Goal: Task Accomplishment & Management: Manage account settings

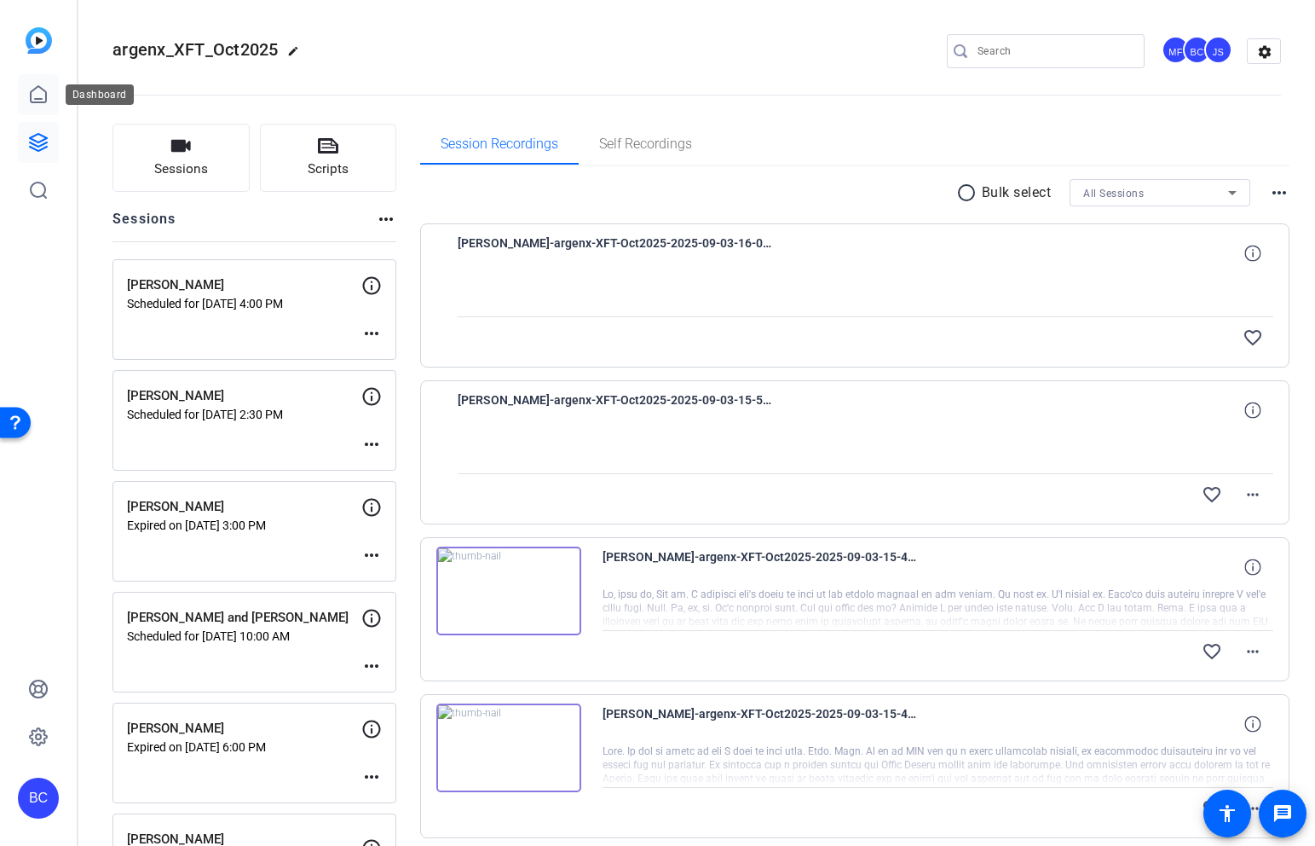
click at [35, 97] on icon at bounding box center [38, 94] width 20 height 20
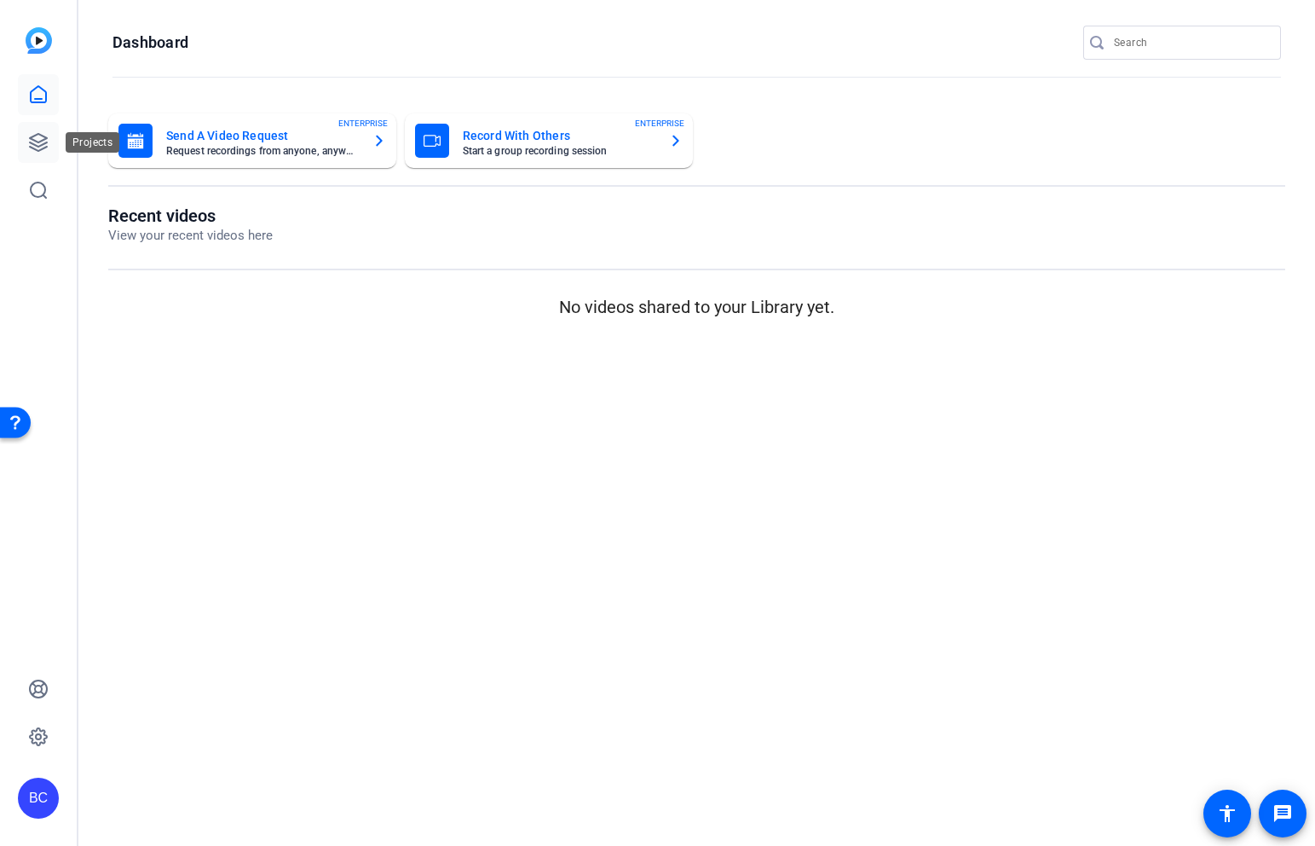
click at [35, 150] on icon at bounding box center [38, 142] width 20 height 20
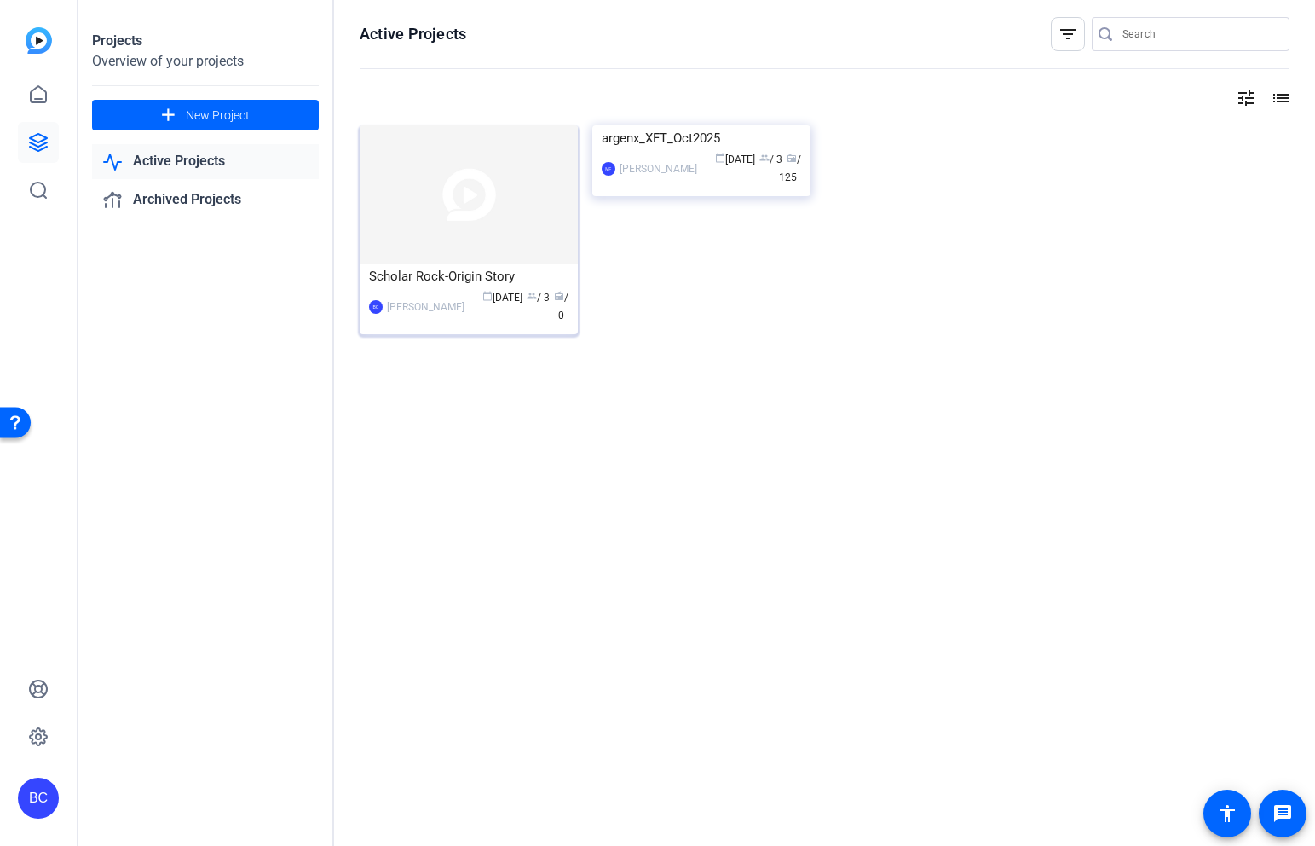
click at [519, 198] on img at bounding box center [469, 194] width 218 height 138
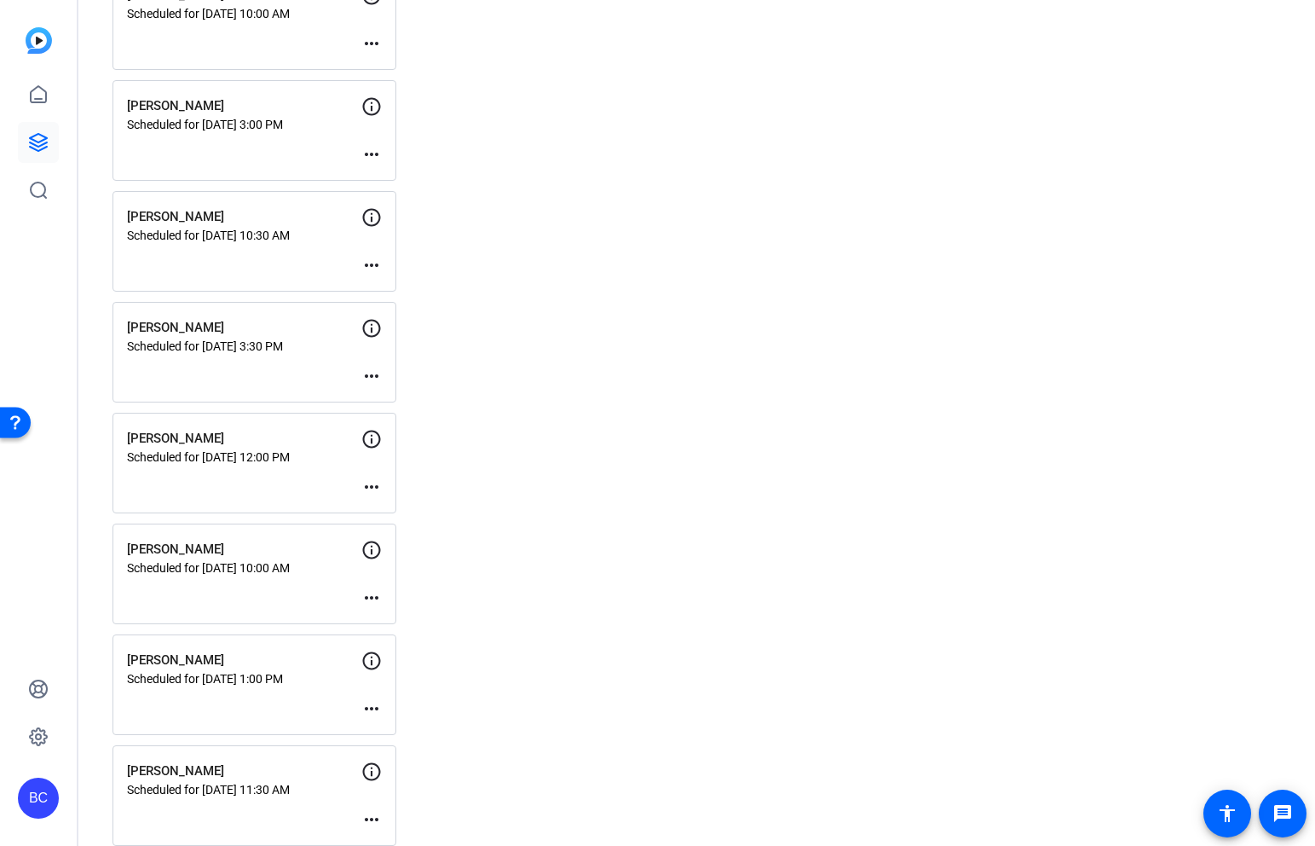
scroll to position [1087, 0]
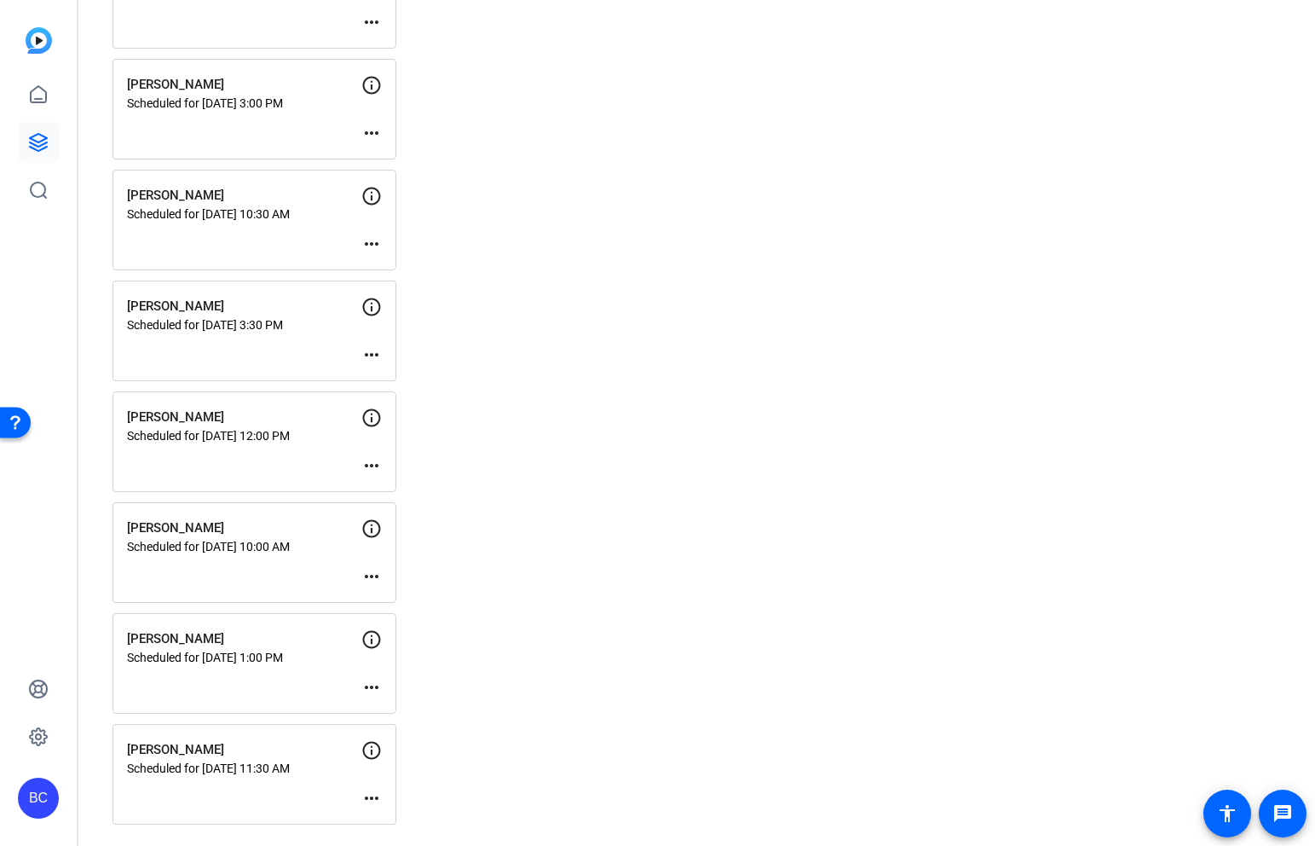
click at [366, 465] on mat-icon "more_horiz" at bounding box center [371, 465] width 20 height 20
click at [421, 492] on span "Edit Session" at bounding box center [414, 491] width 78 height 20
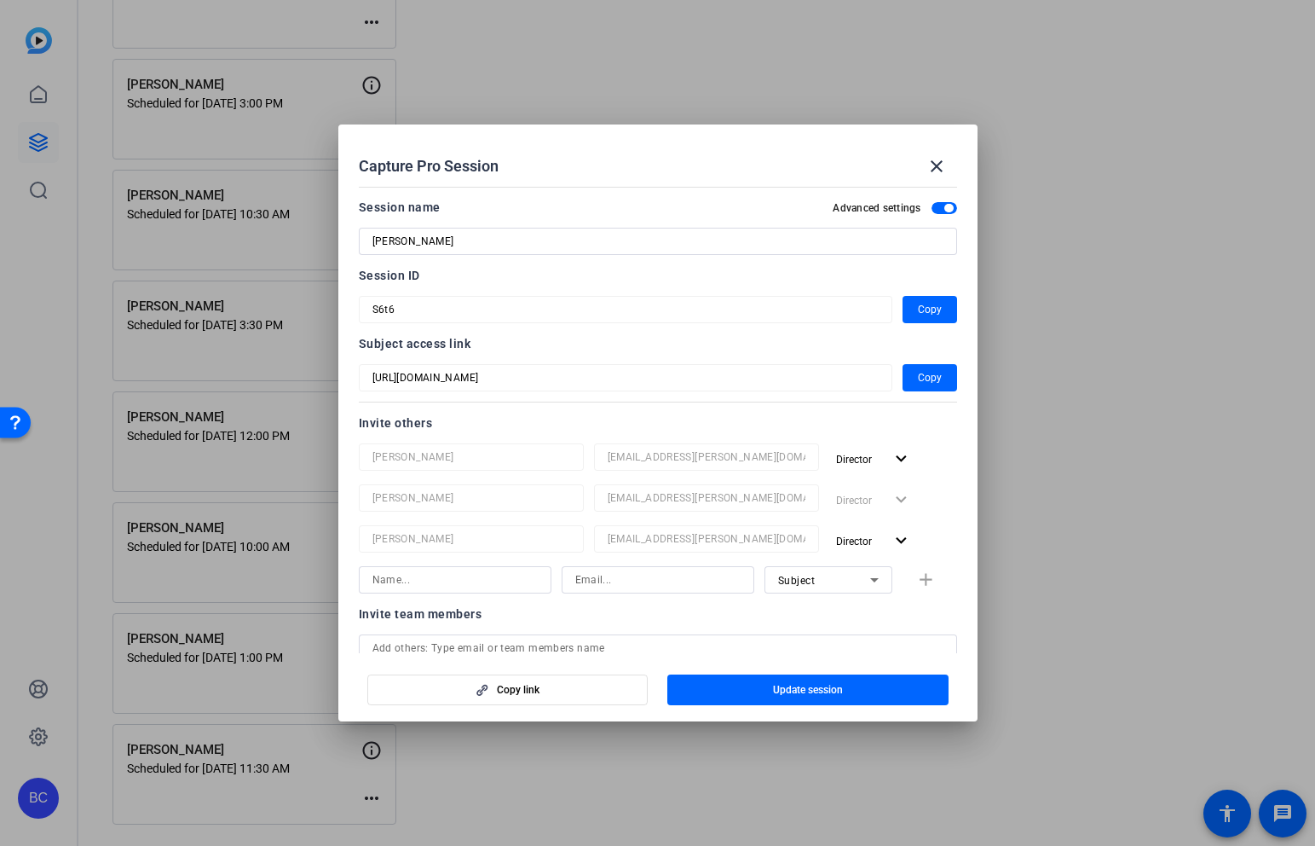
click at [459, 585] on input at bounding box center [455, 579] width 165 height 20
type input "[PERSON_NAME]"
click at [870, 580] on icon at bounding box center [874, 579] width 20 height 20
click at [824, 614] on span "Collaborator" at bounding box center [809, 614] width 62 height 20
click at [624, 575] on input at bounding box center [657, 579] width 165 height 20
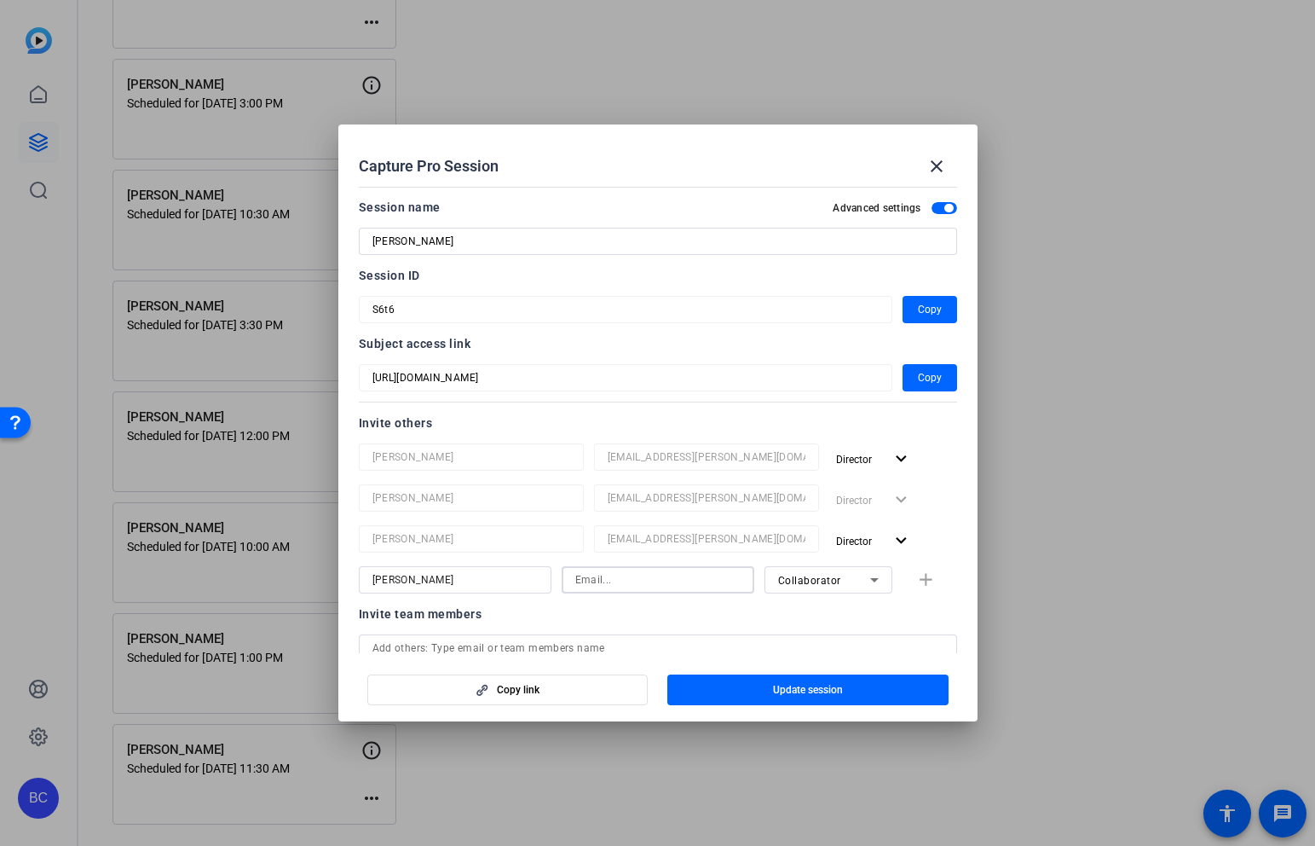
paste input "@"
type input "@"
drag, startPoint x: 602, startPoint y: 583, endPoint x: 534, endPoint y: 583, distance: 68.2
click at [533, 583] on div "[PERSON_NAME] @ Collaborator add" at bounding box center [658, 579] width 598 height 27
paste input "[EMAIL_ADDRESS][PERSON_NAME][DOMAIN_NAME]"
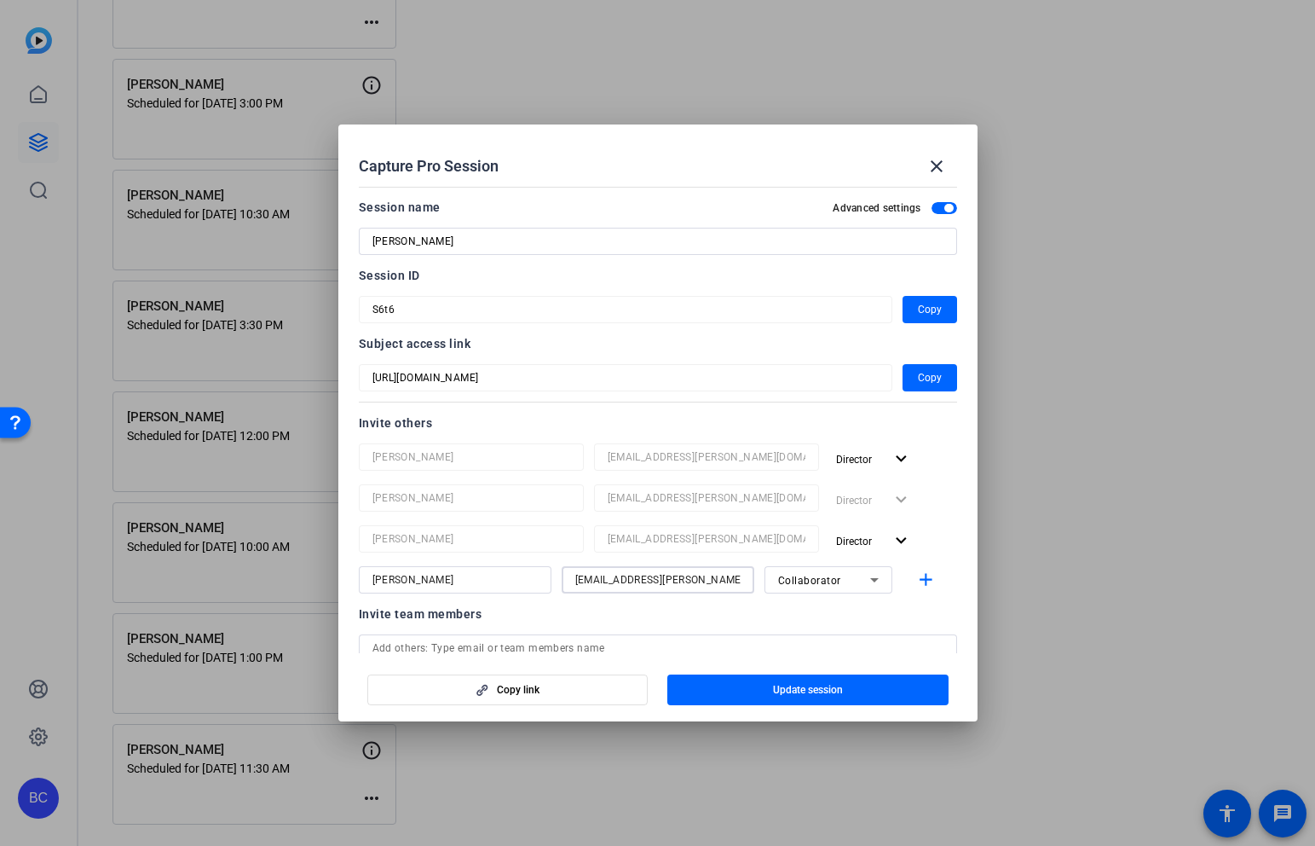
click at [575, 579] on input "[EMAIL_ADDRESS][PERSON_NAME][DOMAIN_NAME]" at bounding box center [657, 579] width 165 height 20
type input "[EMAIL_ADDRESS][PERSON_NAME][DOMAIN_NAME]"
click at [829, 693] on span "Update session" at bounding box center [808, 690] width 70 height 14
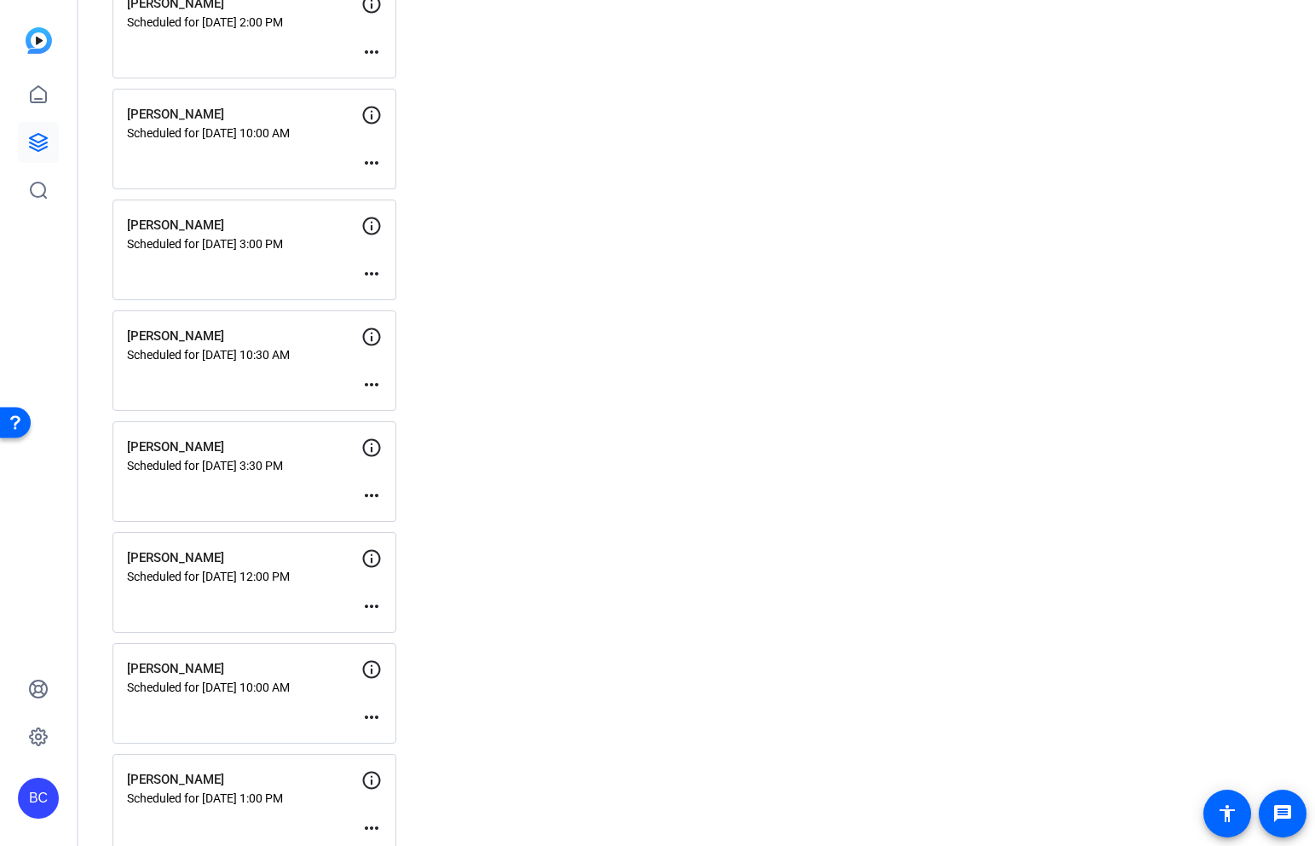
scroll to position [944, 0]
click at [373, 269] on mat-icon "more_horiz" at bounding box center [371, 276] width 20 height 20
click at [414, 296] on span "Edit Session" at bounding box center [414, 302] width 78 height 20
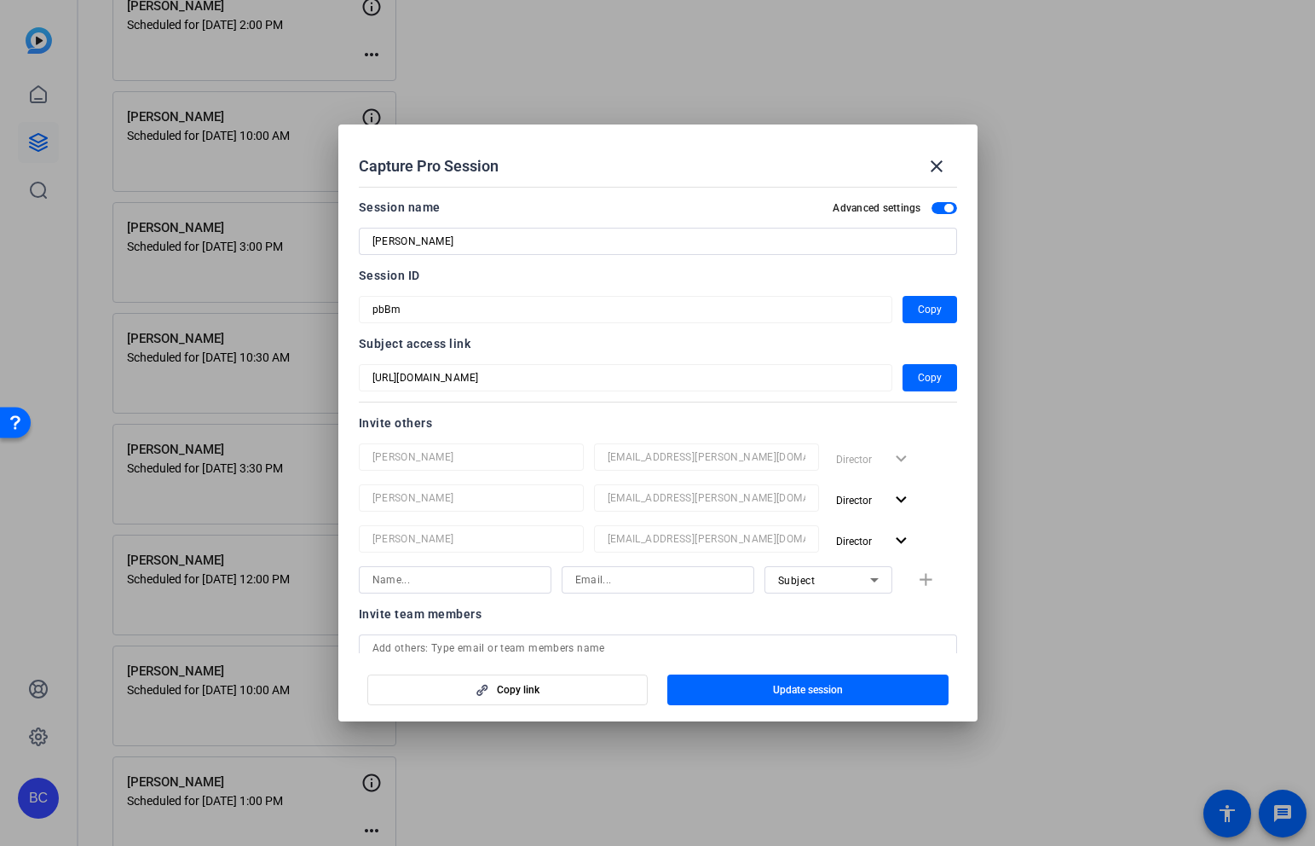
click at [463, 583] on input at bounding box center [455, 579] width 165 height 20
click at [824, 588] on div "Subject" at bounding box center [824, 579] width 92 height 21
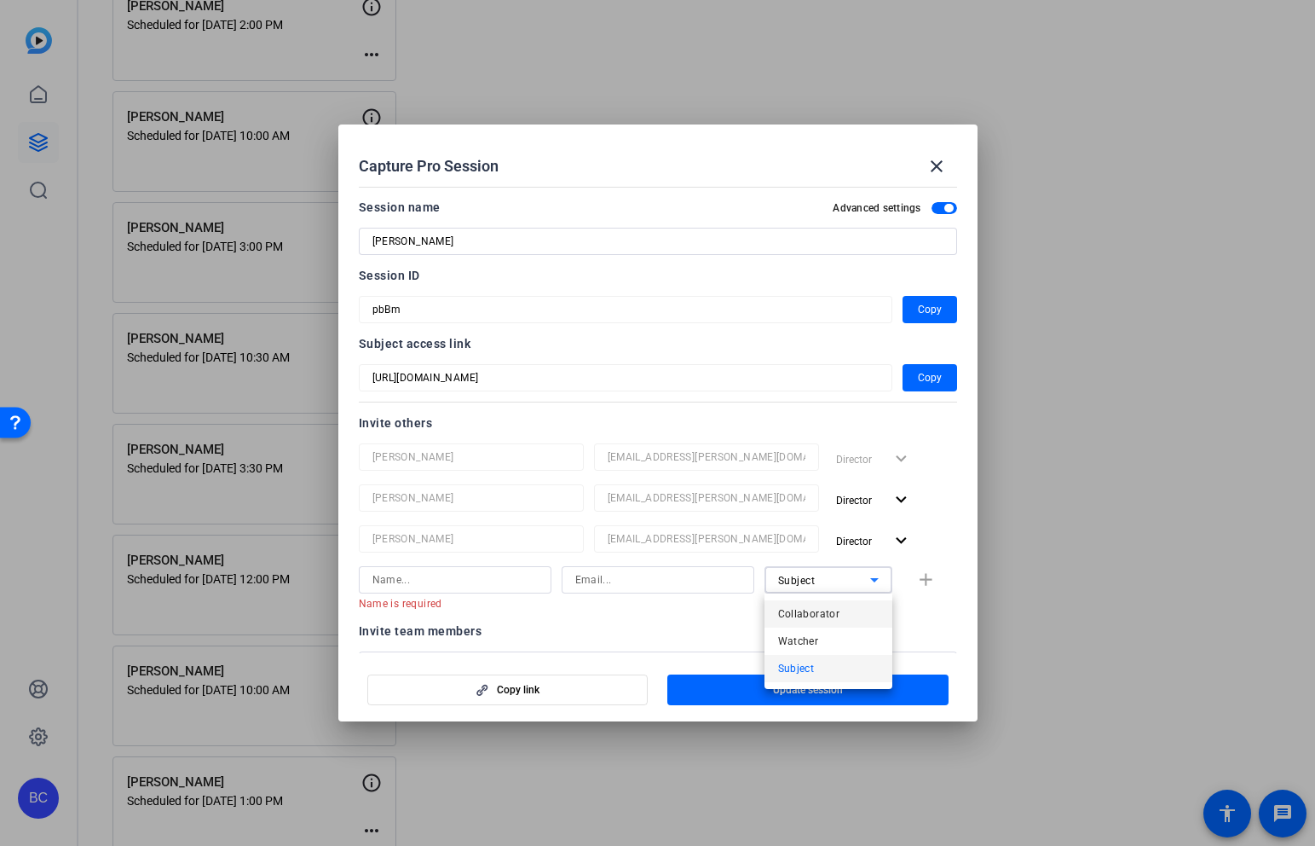
click at [824, 610] on span "Collaborator" at bounding box center [809, 614] width 62 height 20
click at [457, 585] on input at bounding box center [455, 579] width 165 height 20
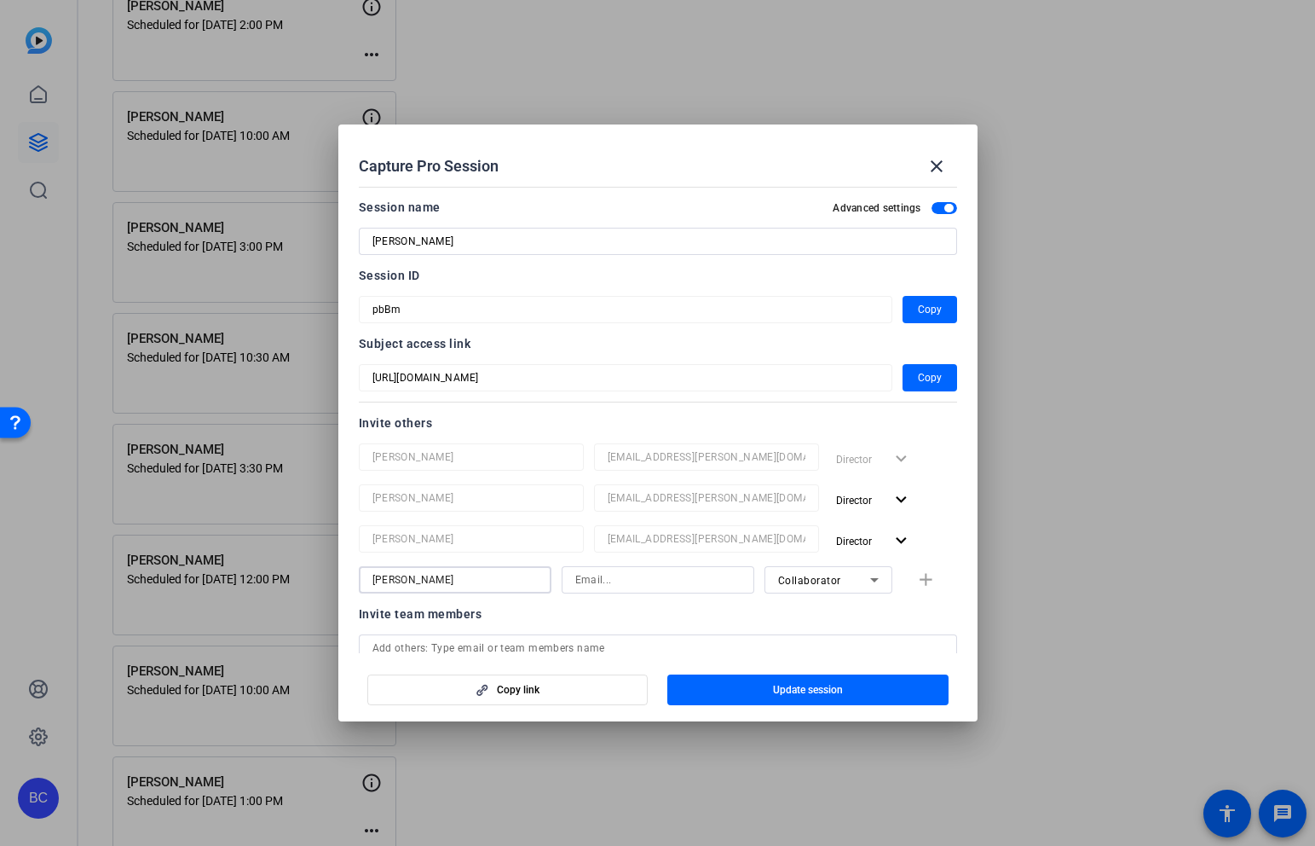
type input "[PERSON_NAME]"
click at [628, 582] on input at bounding box center [657, 579] width 165 height 20
paste input "[EMAIL_ADDRESS][PERSON_NAME][DOMAIN_NAME]"
type input "[EMAIL_ADDRESS][PERSON_NAME][DOMAIN_NAME]"
click at [930, 576] on mat-icon "add" at bounding box center [926, 579] width 21 height 21
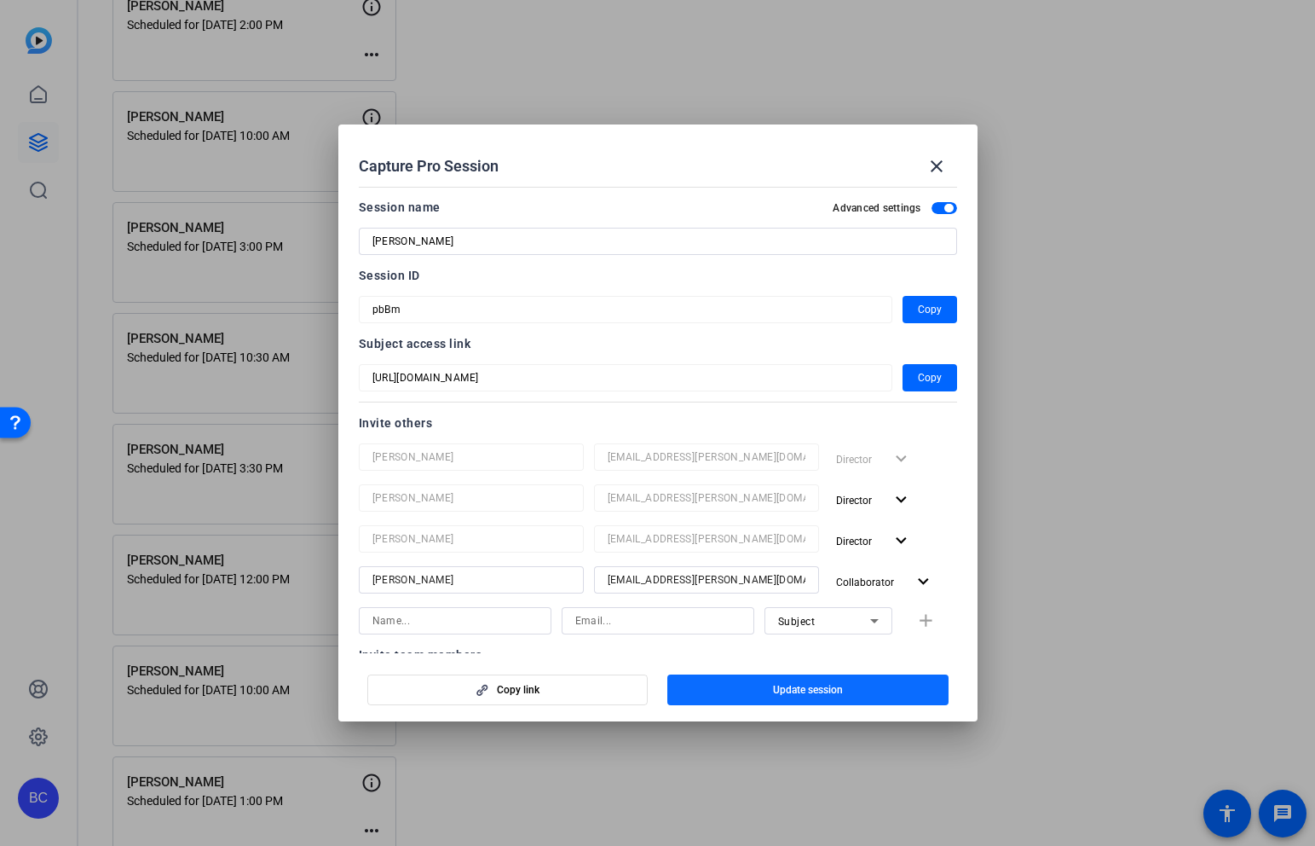
click at [823, 691] on span "Update session" at bounding box center [808, 690] width 70 height 14
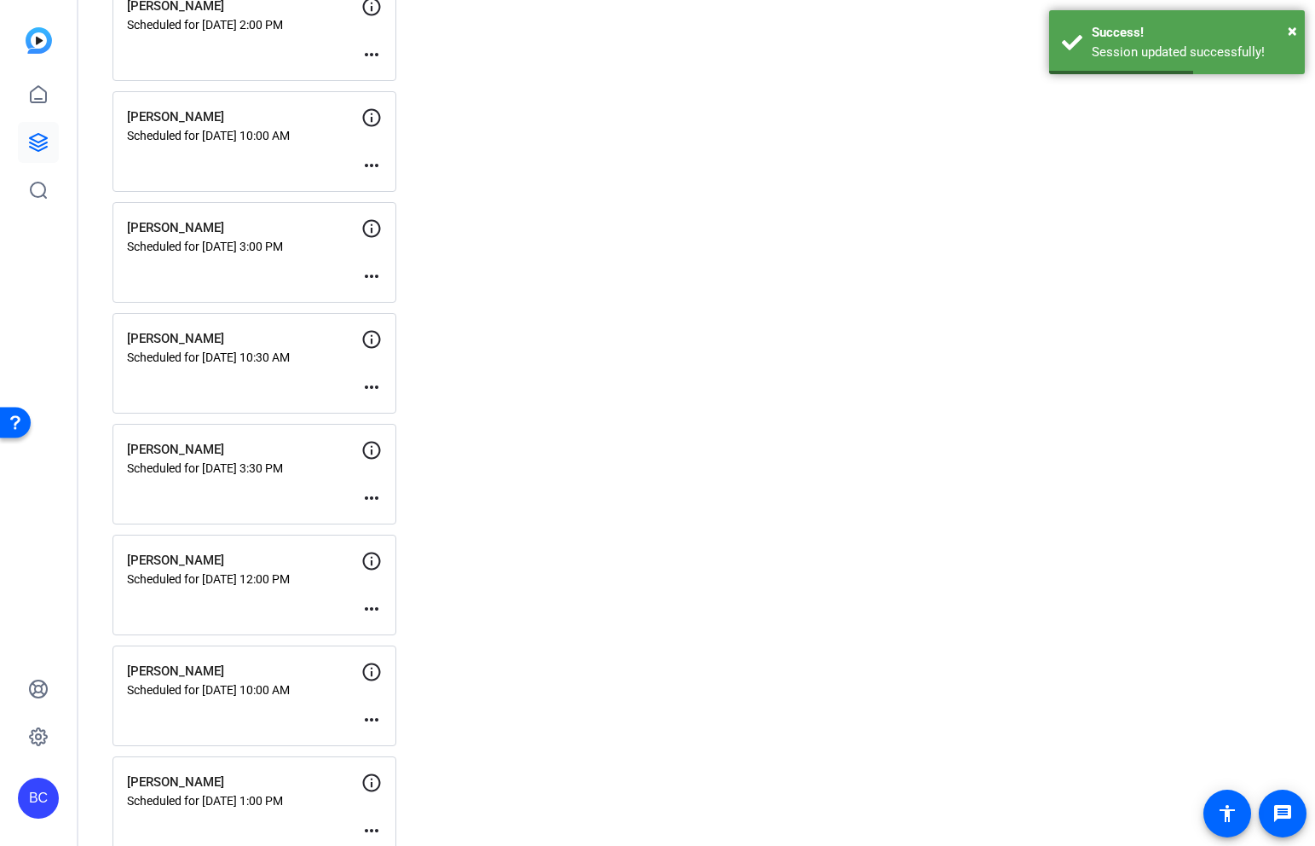
click at [378, 614] on mat-icon "more_horiz" at bounding box center [371, 608] width 20 height 20
click at [419, 636] on span "Edit Session" at bounding box center [414, 634] width 78 height 20
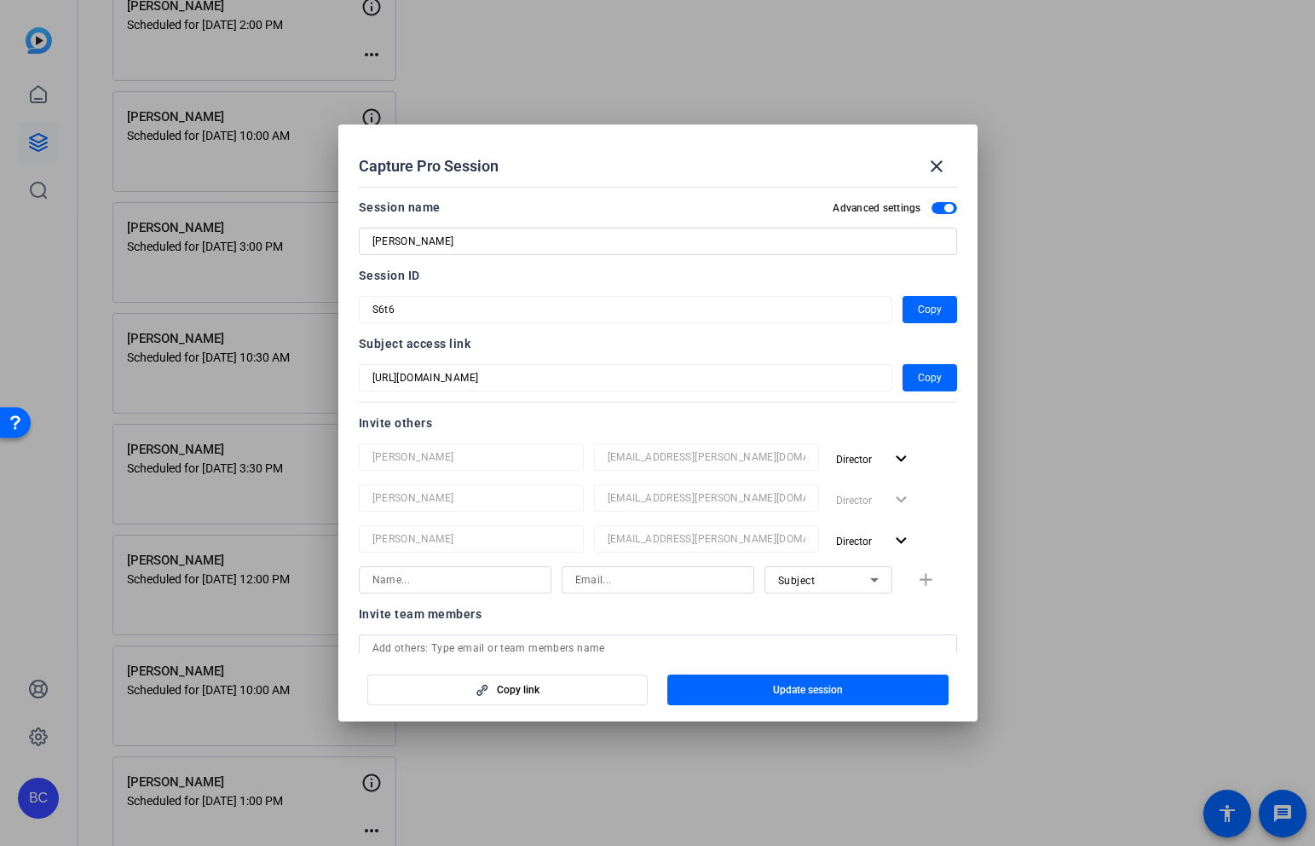
click at [477, 584] on input at bounding box center [455, 579] width 165 height 20
type input "[PERSON_NAME]"
click at [636, 580] on input at bounding box center [657, 579] width 165 height 20
paste input "[EMAIL_ADDRESS][PERSON_NAME][DOMAIN_NAME]"
type input "[EMAIL_ADDRESS][PERSON_NAME][DOMAIN_NAME]"
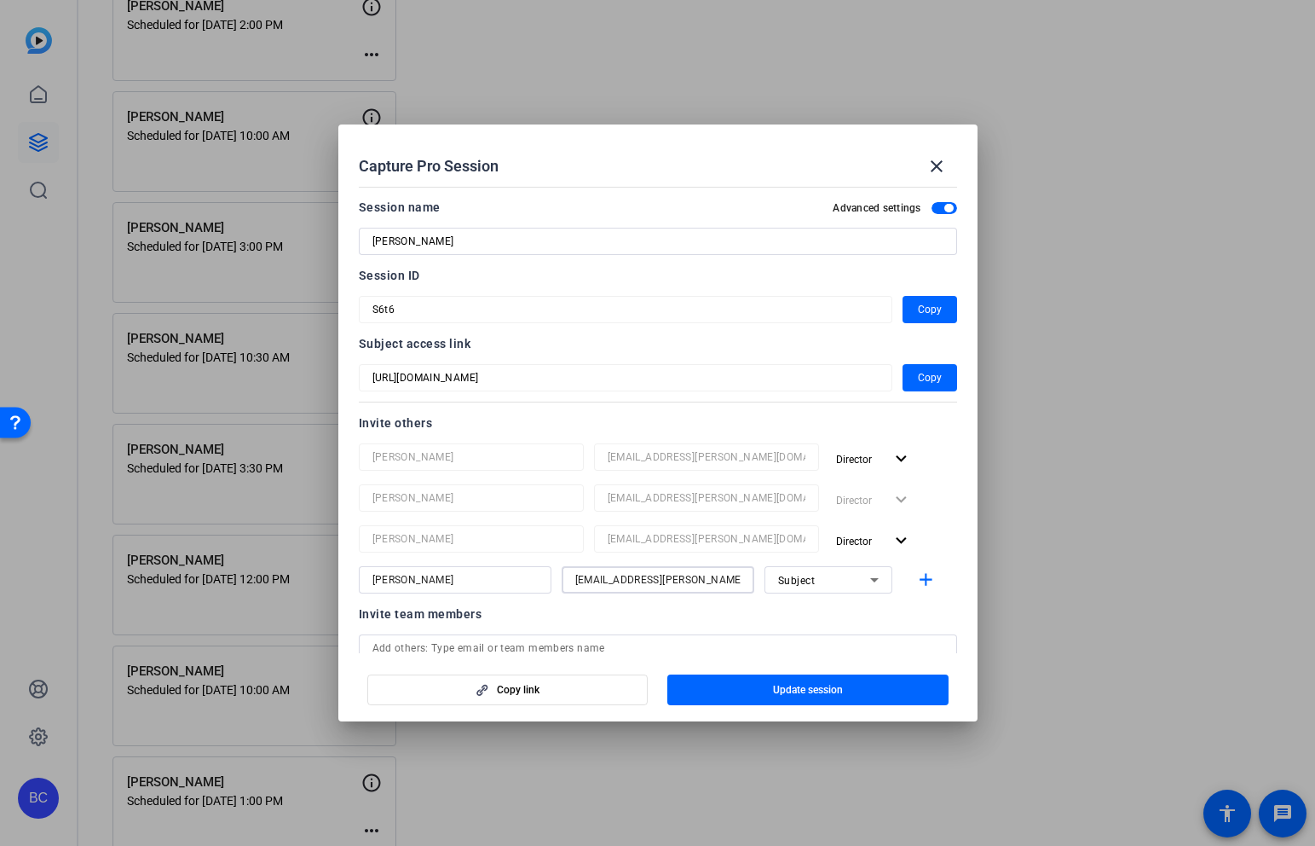
click at [861, 577] on div "Subject" at bounding box center [824, 579] width 92 height 21
click at [837, 615] on span "Collaborator" at bounding box center [809, 614] width 62 height 20
click at [862, 688] on span "button" at bounding box center [807, 689] width 281 height 41
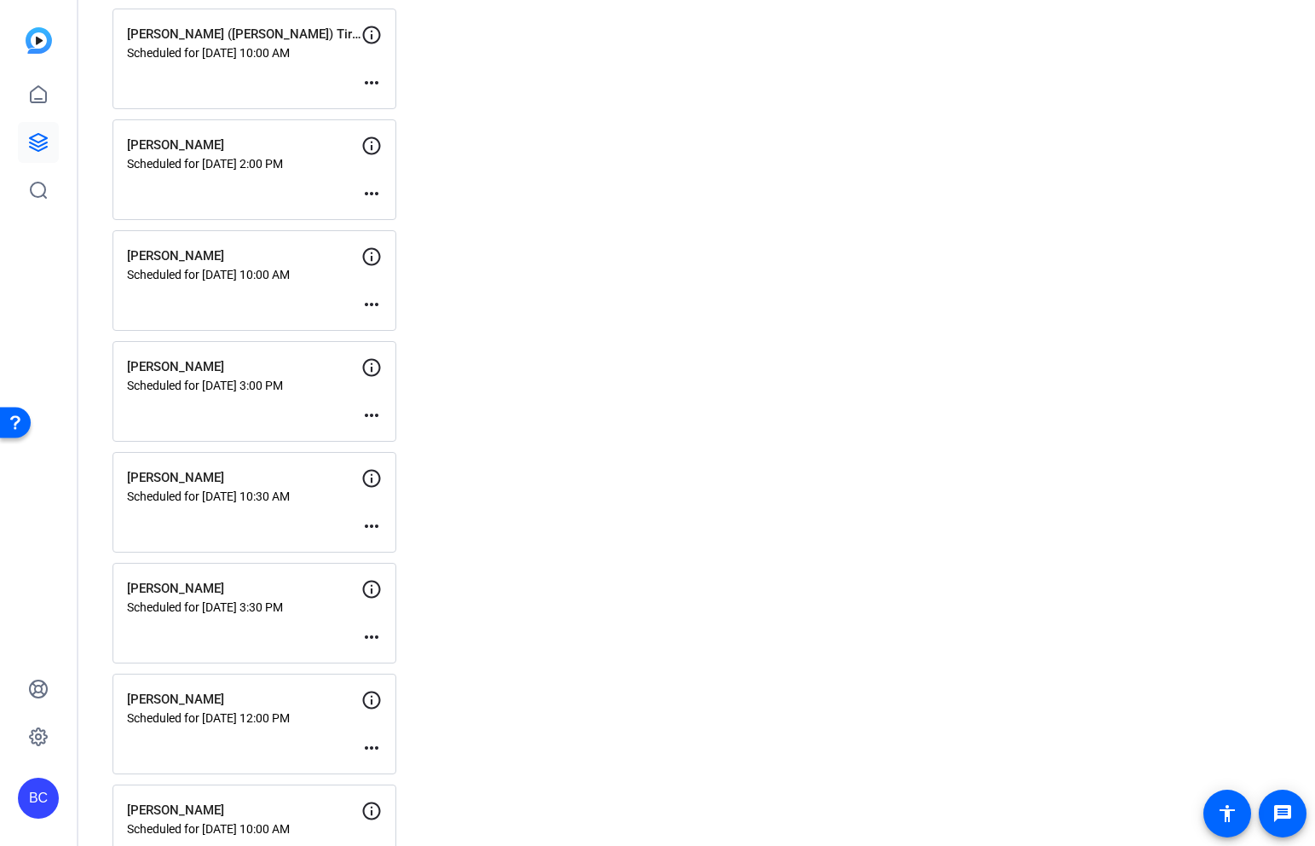
scroll to position [772, 0]
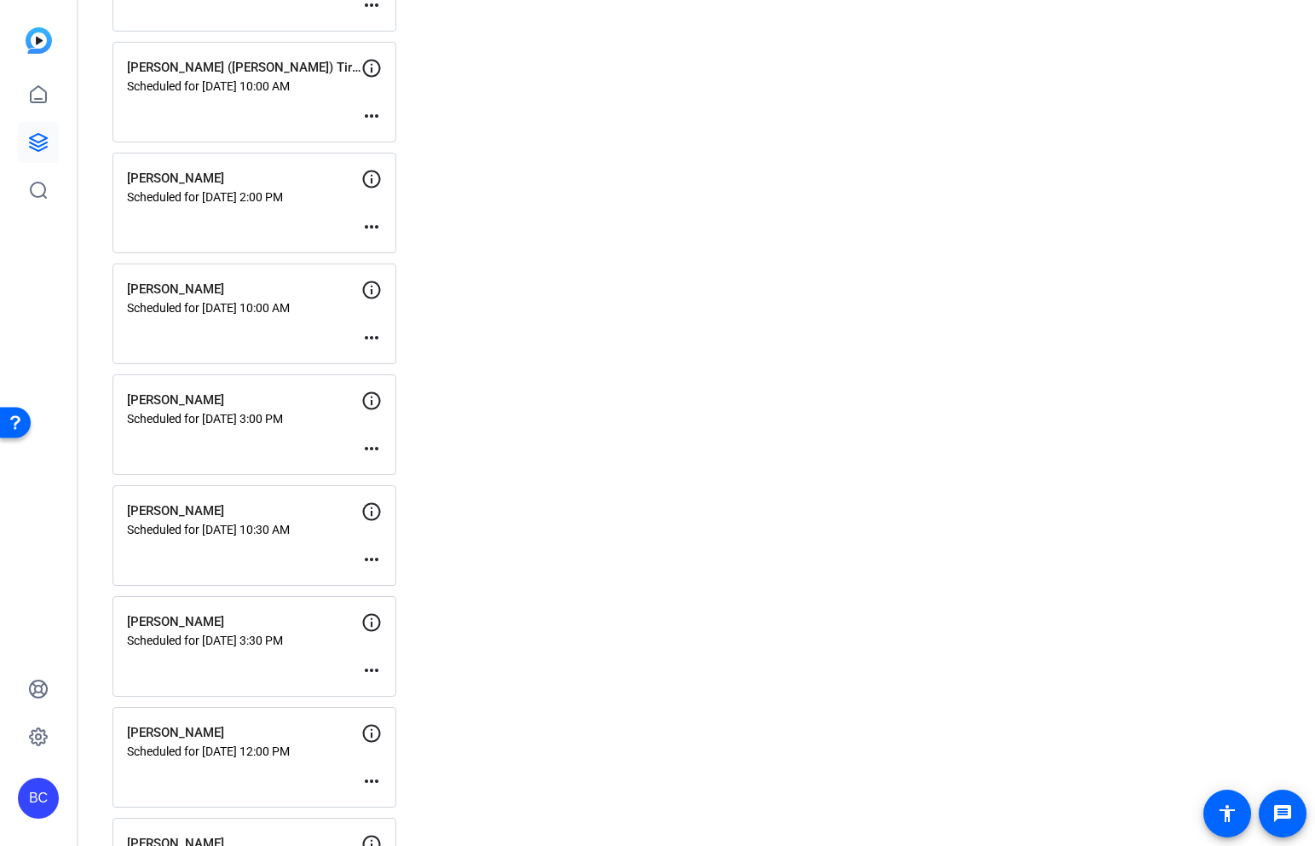
click at [379, 332] on mat-icon "more_horiz" at bounding box center [371, 337] width 20 height 20
click at [409, 356] on span "Edit Session" at bounding box center [414, 363] width 78 height 20
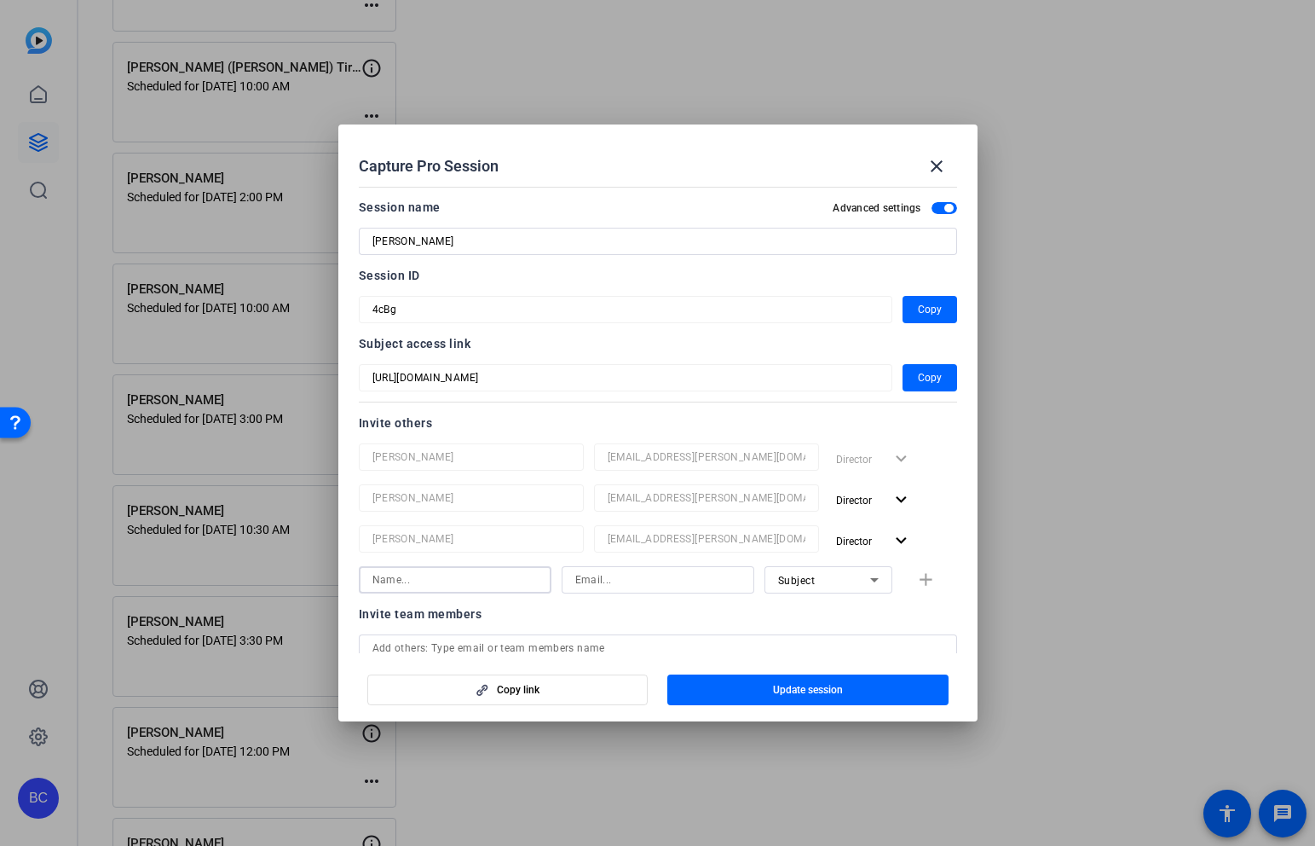
click at [451, 581] on input at bounding box center [455, 579] width 165 height 20
type input "[PERSON_NAME]"
click at [582, 570] on input at bounding box center [657, 579] width 165 height 20
paste input "[EMAIL_ADDRESS][PERSON_NAME][DOMAIN_NAME]"
type input "[EMAIL_ADDRESS][PERSON_NAME][DOMAIN_NAME]"
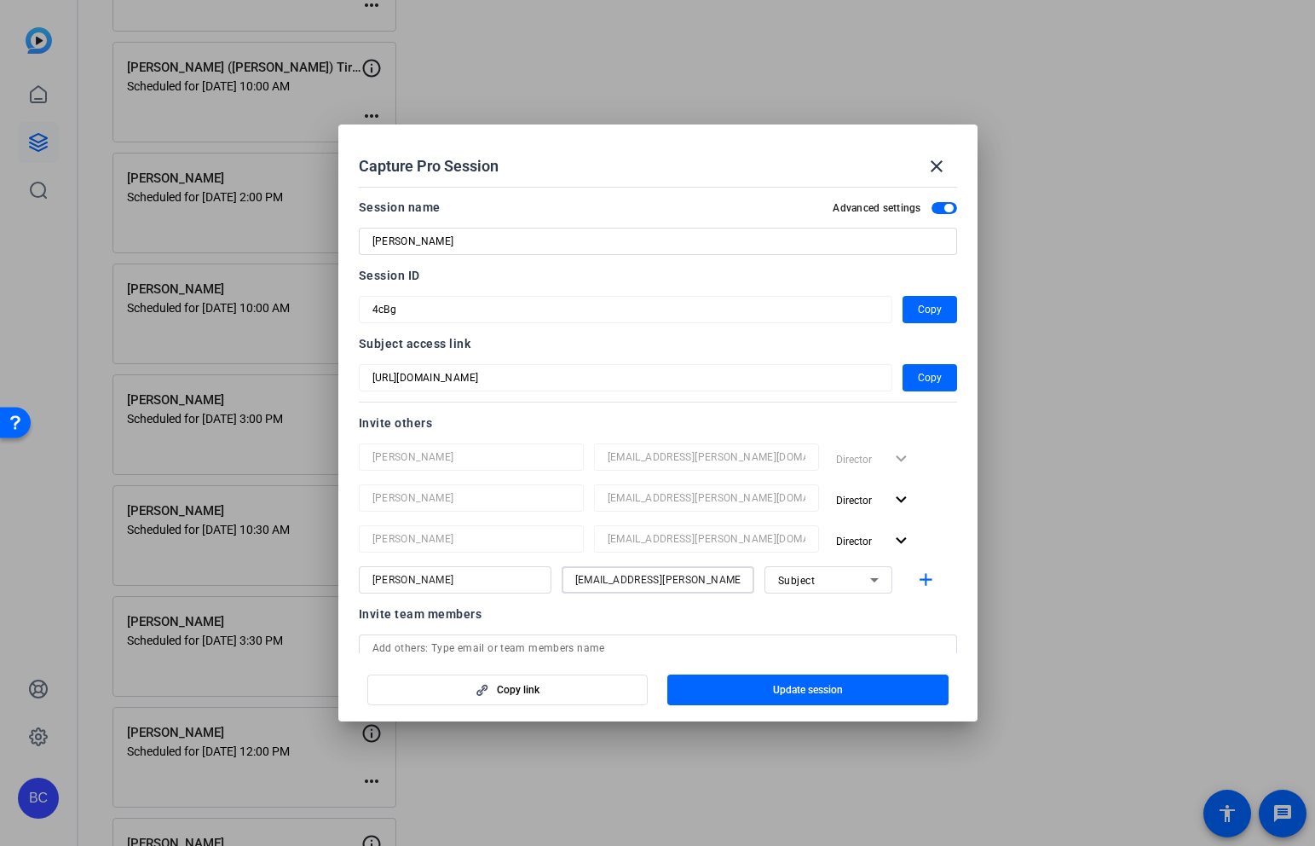
click at [886, 581] on div "Subject" at bounding box center [829, 579] width 128 height 27
click at [836, 614] on span "Collaborator" at bounding box center [809, 614] width 62 height 20
click at [932, 578] on mat-icon "add" at bounding box center [926, 579] width 21 height 21
click at [883, 689] on span "button" at bounding box center [807, 689] width 281 height 41
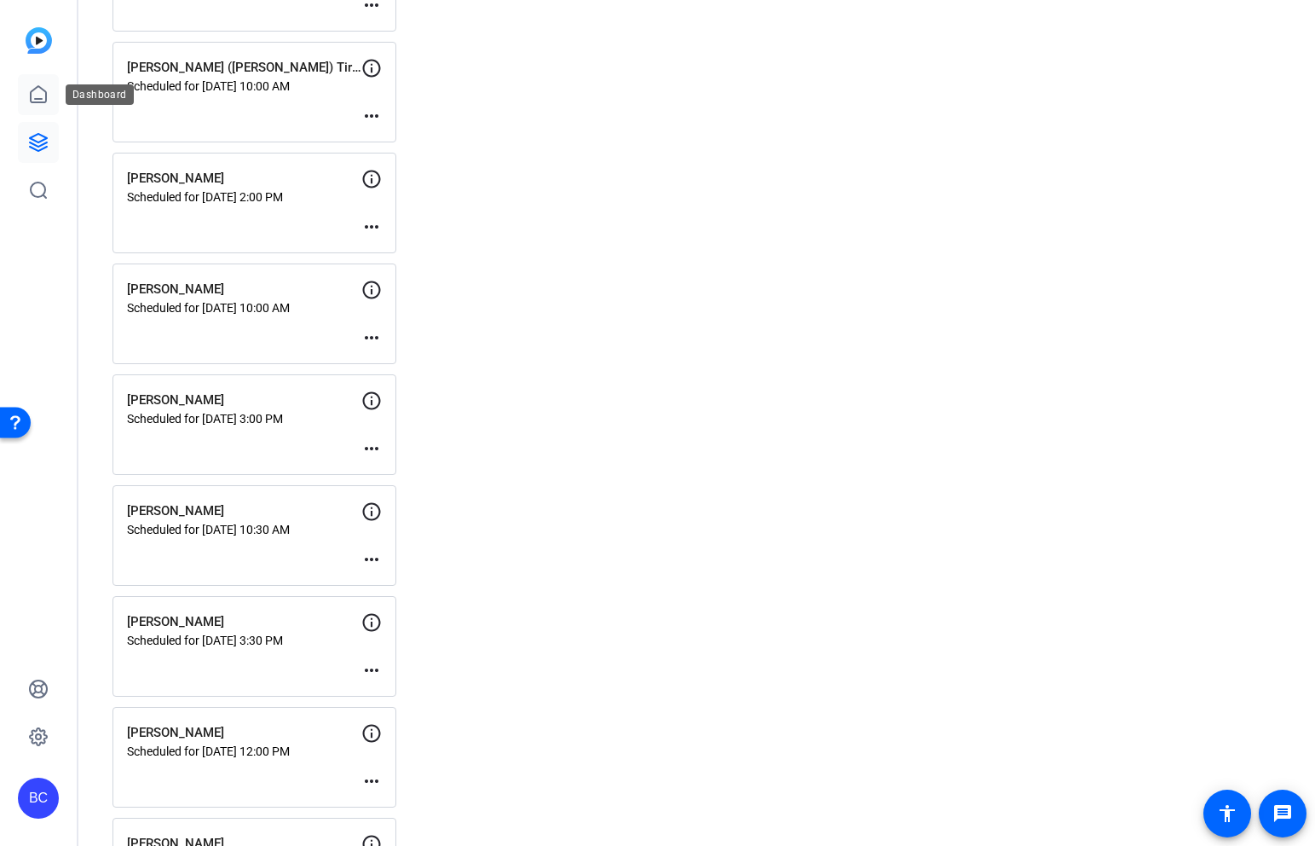
click at [35, 84] on icon at bounding box center [38, 94] width 20 height 20
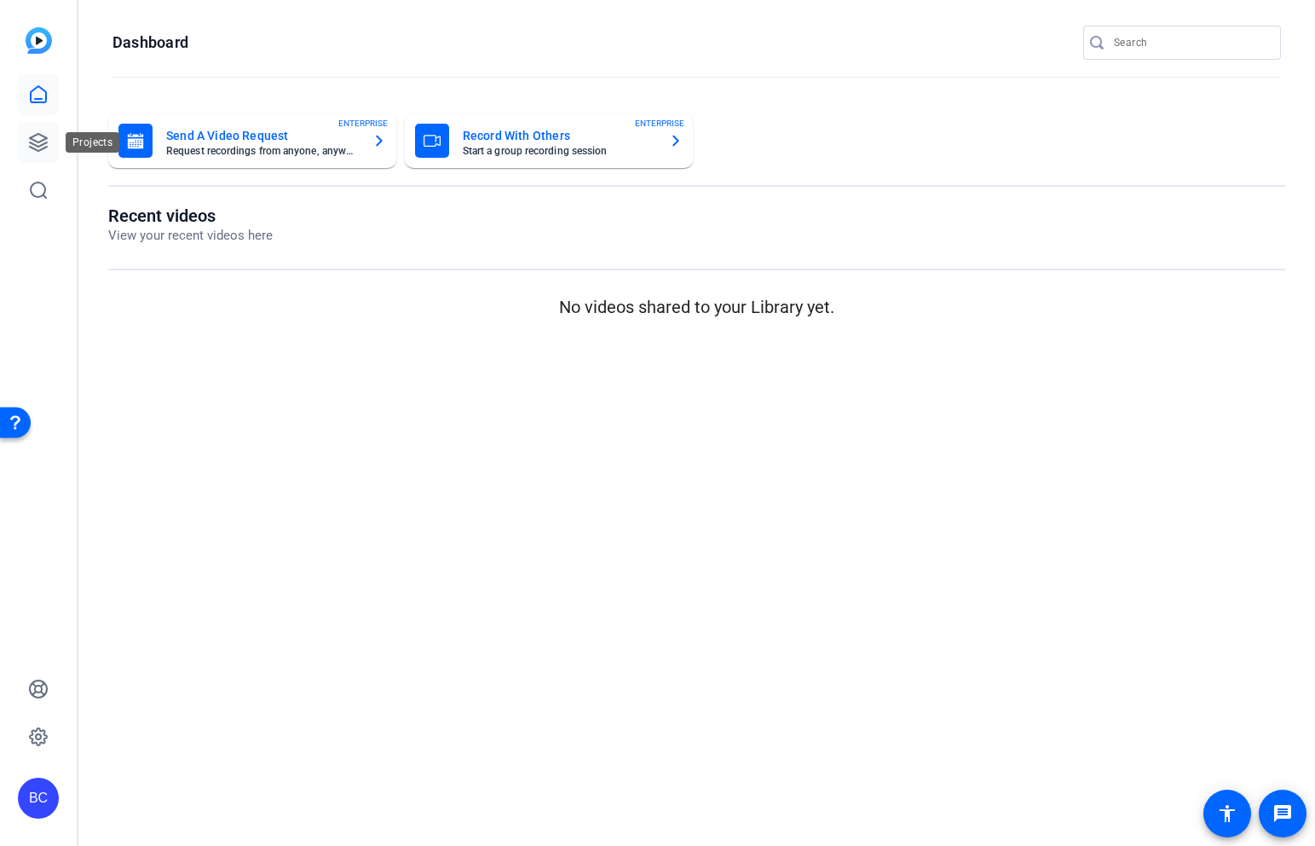
click at [34, 144] on icon at bounding box center [38, 142] width 17 height 17
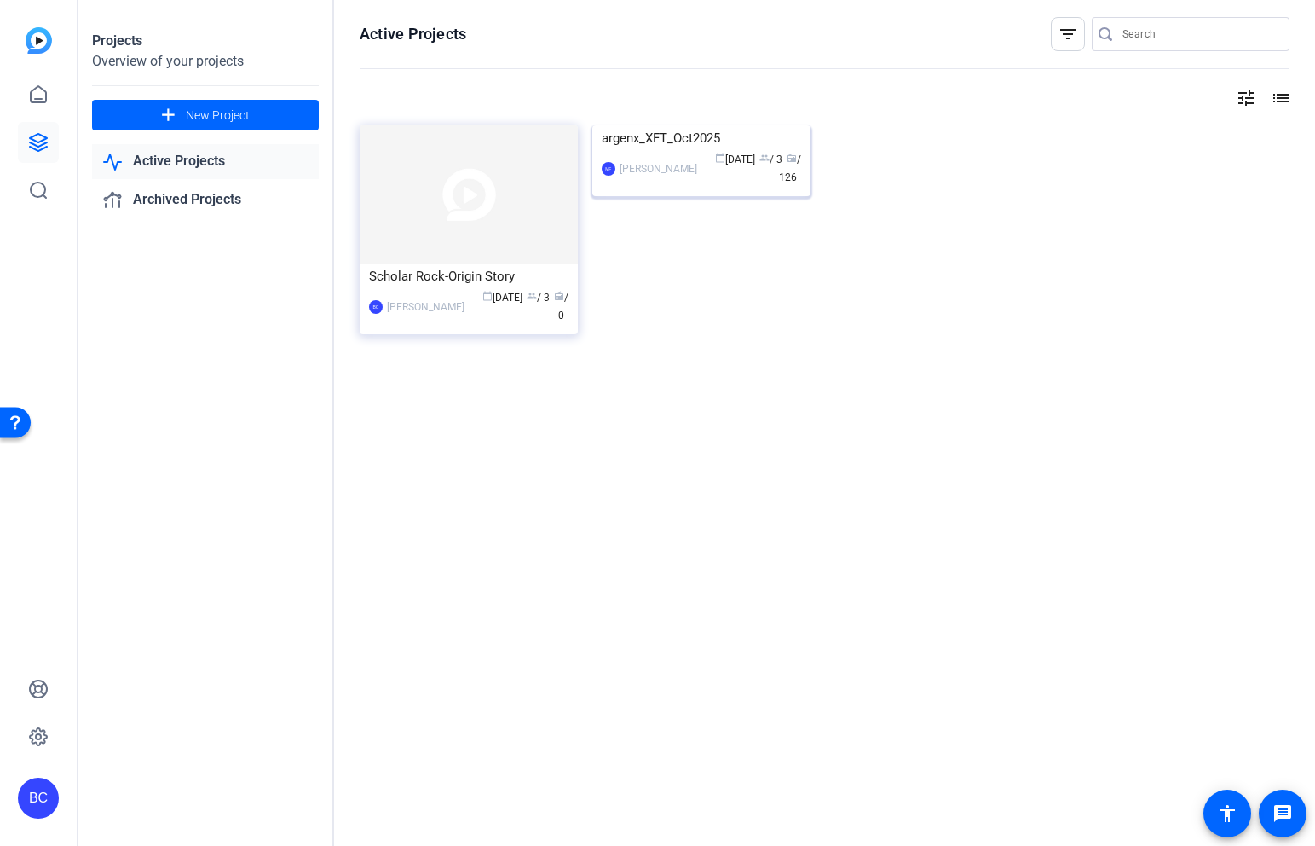
click at [679, 125] on img at bounding box center [701, 125] width 218 height 0
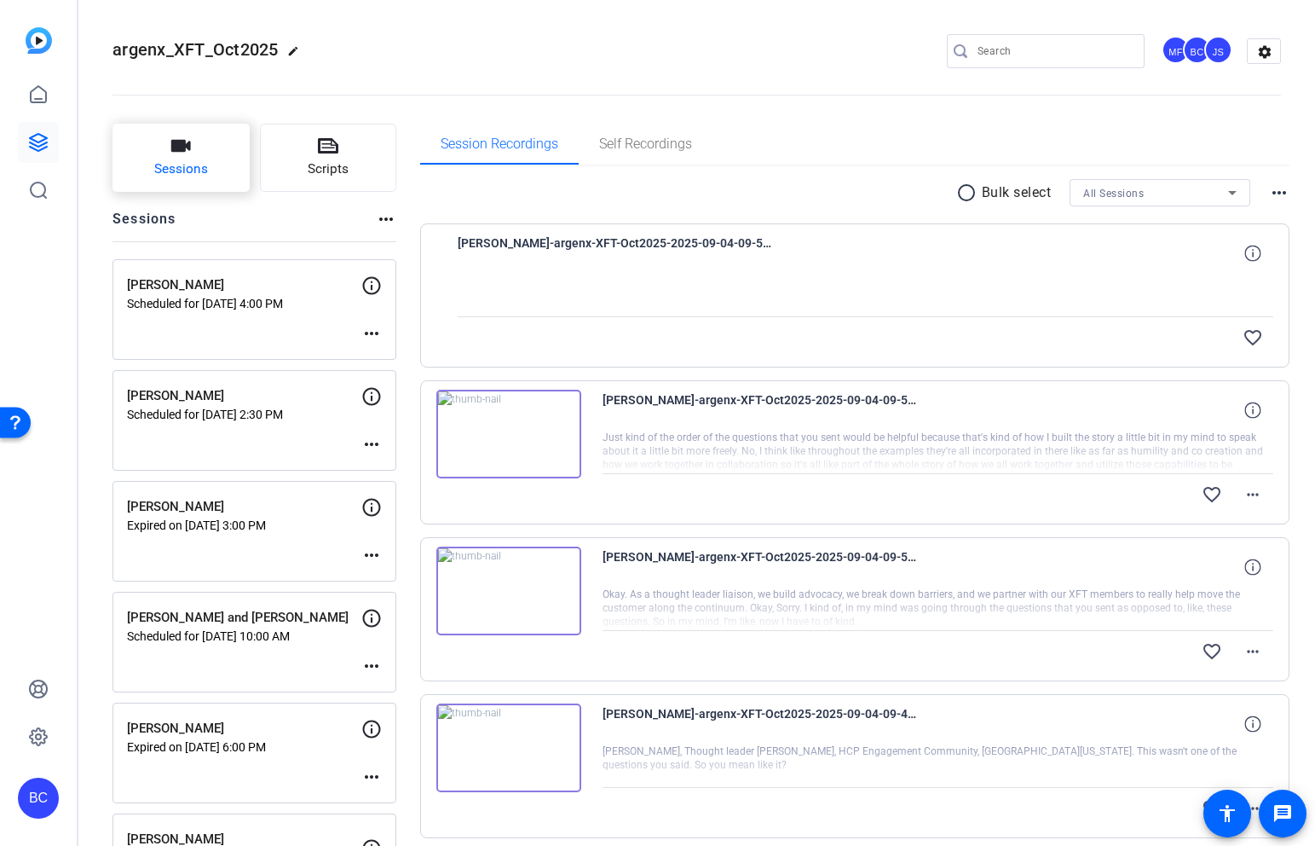
click at [218, 167] on button "Sessions" at bounding box center [181, 158] width 137 height 68
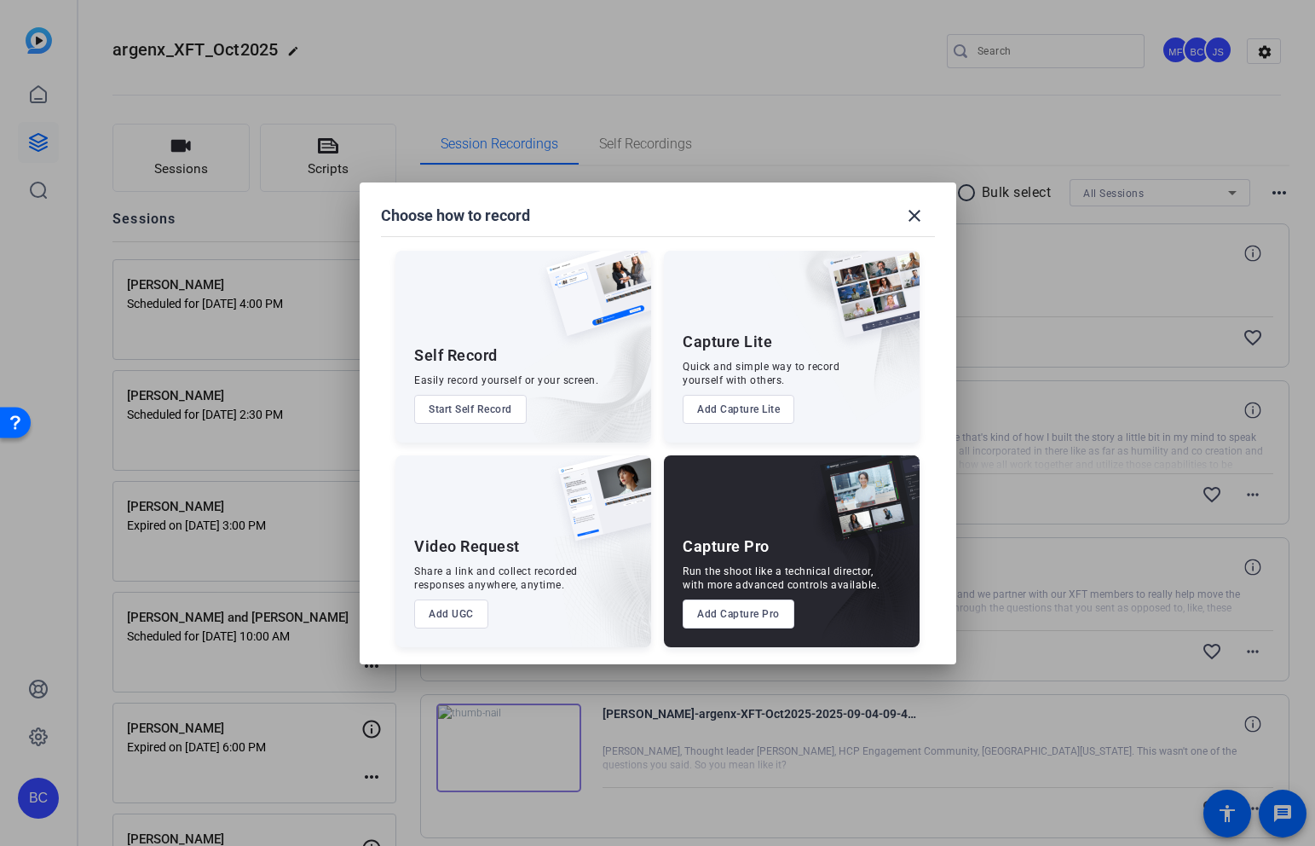
click at [755, 519] on div "Capture Pro Run the shoot like a technical director, with more advanced control…" at bounding box center [792, 551] width 256 height 192
click at [760, 627] on button "Add Capture Pro" at bounding box center [739, 613] width 112 height 29
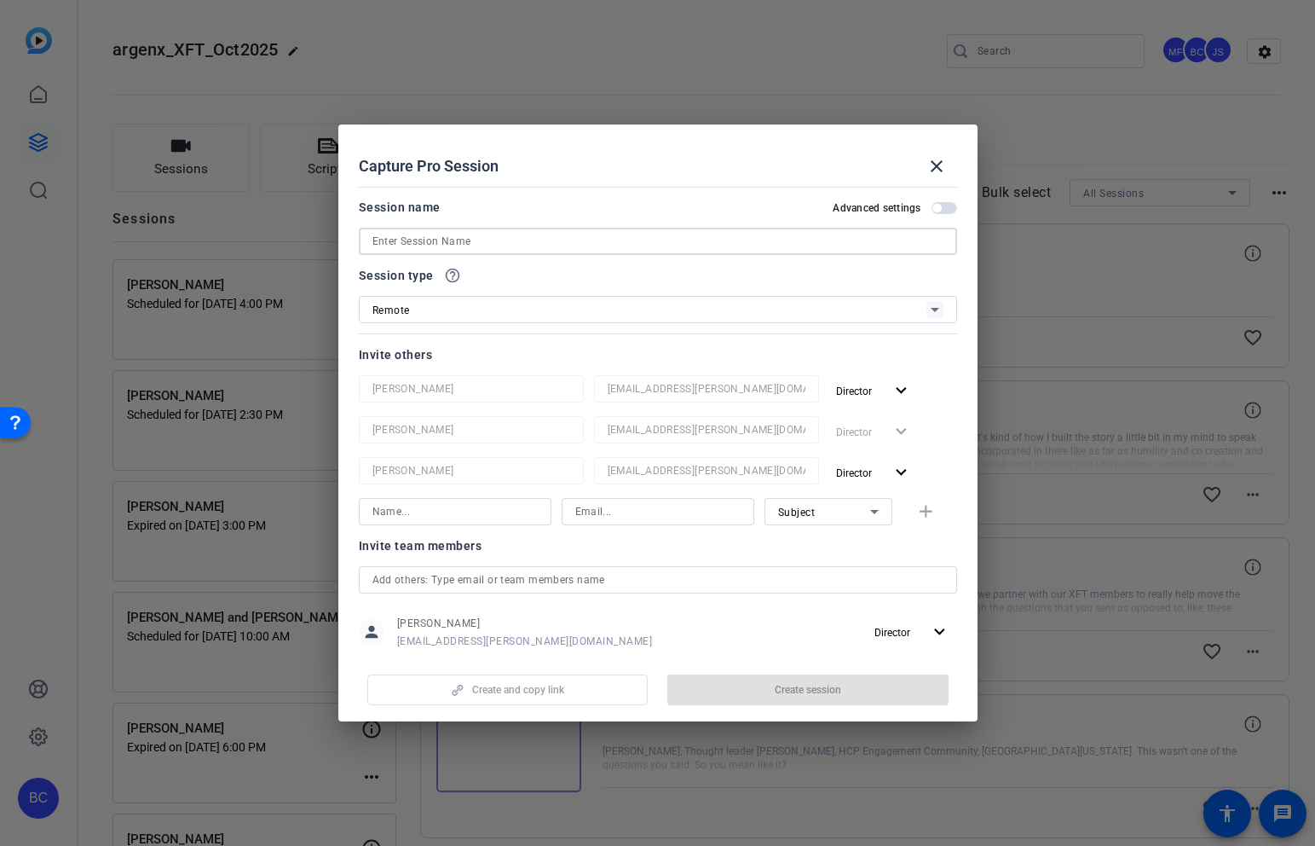
click at [508, 243] on input at bounding box center [658, 241] width 571 height 20
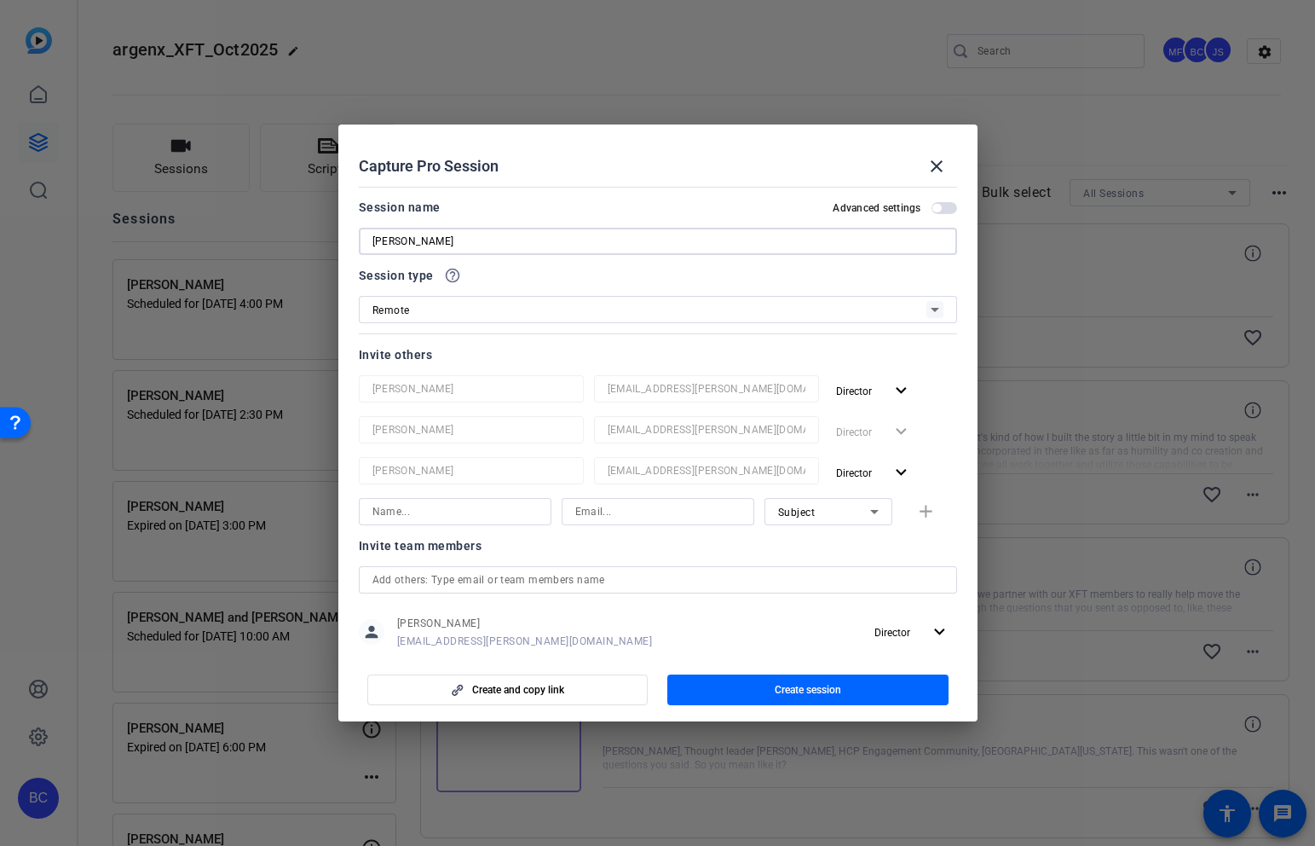
paste input "[PERSON_NAME]"
drag, startPoint x: 396, startPoint y: 238, endPoint x: 326, endPoint y: 237, distance: 70.8
click at [326, 237] on div "Choose how to record close Self Record Easily record yourself or your screen. S…" at bounding box center [657, 423] width 1315 height 846
type input "[PERSON_NAME]"
click at [468, 515] on input at bounding box center [455, 511] width 165 height 20
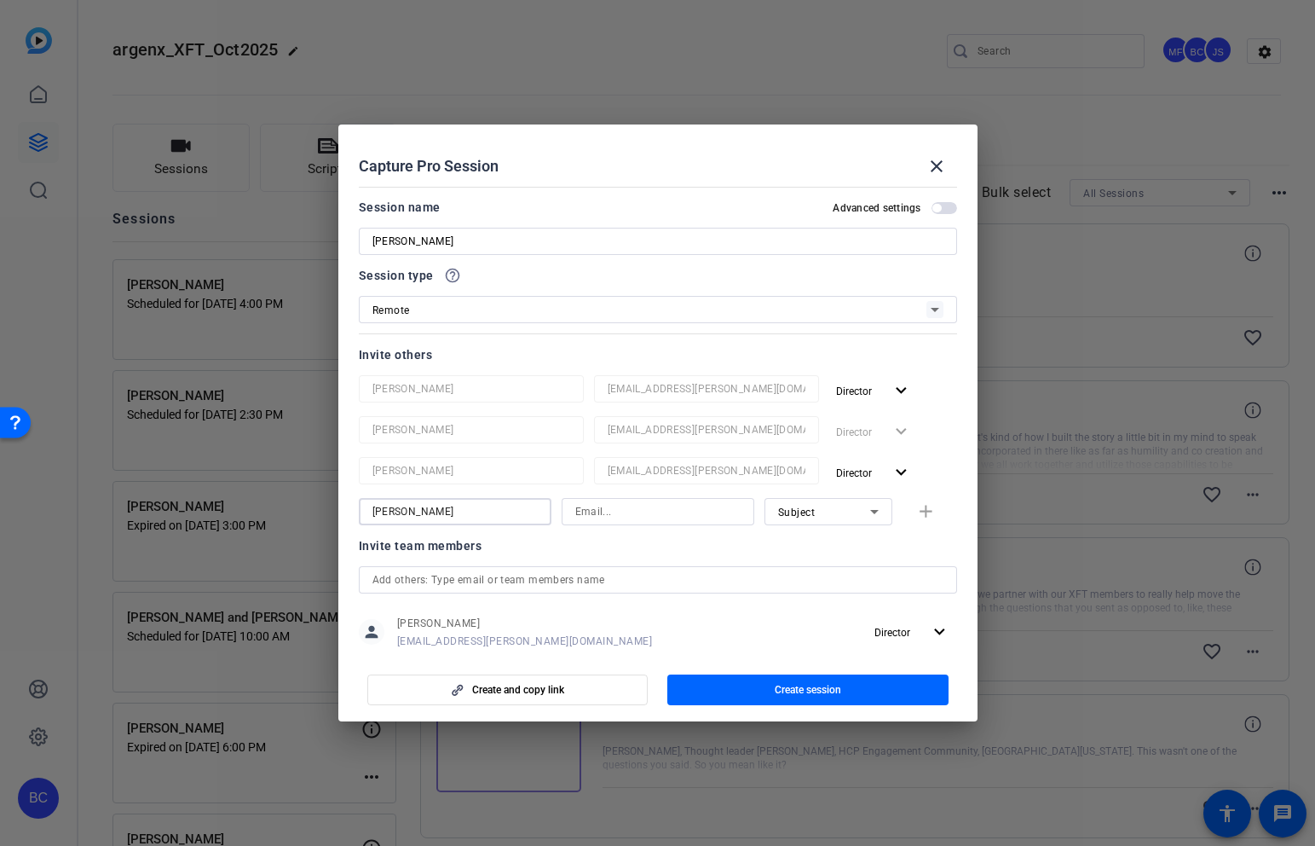
type input "[PERSON_NAME]"
click at [868, 515] on icon at bounding box center [874, 511] width 20 height 20
click at [804, 553] on span "Collaborator" at bounding box center [809, 545] width 62 height 20
click at [589, 506] on input at bounding box center [657, 511] width 165 height 20
paste input "[EMAIL_ADDRESS][PERSON_NAME][DOMAIN_NAME]"
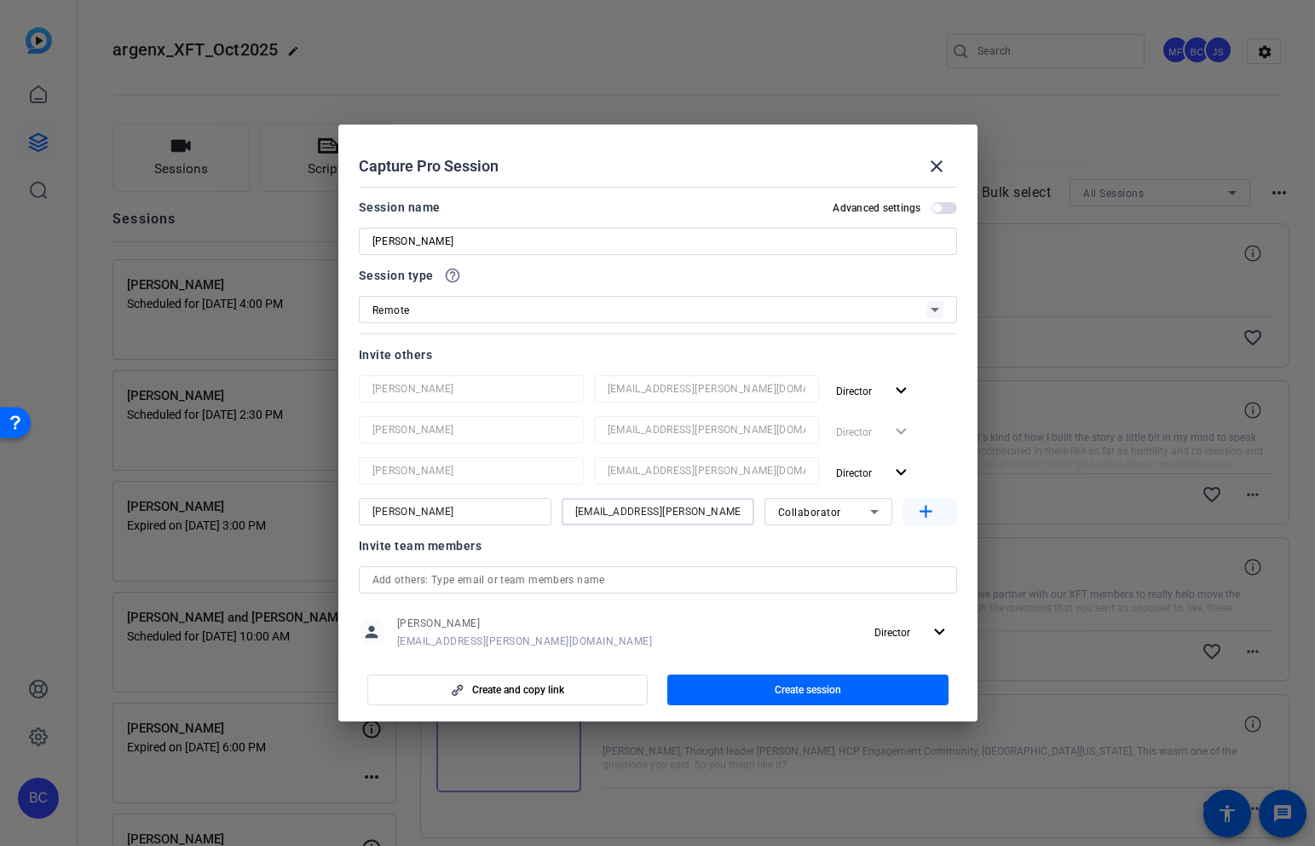
type input "[EMAIL_ADDRESS][PERSON_NAME][DOMAIN_NAME]"
click at [927, 507] on mat-icon "add" at bounding box center [926, 511] width 21 height 21
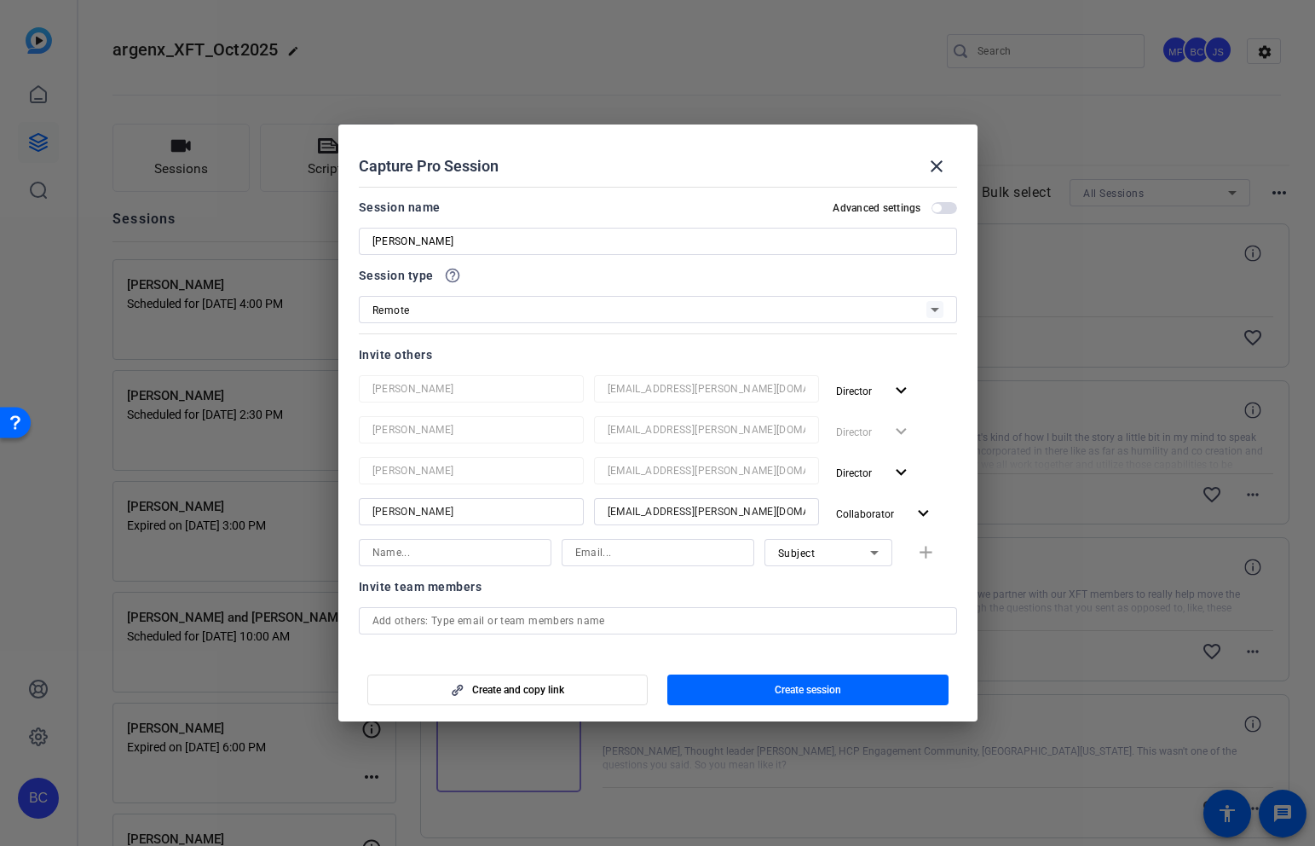
click at [939, 205] on span "button" at bounding box center [937, 208] width 9 height 9
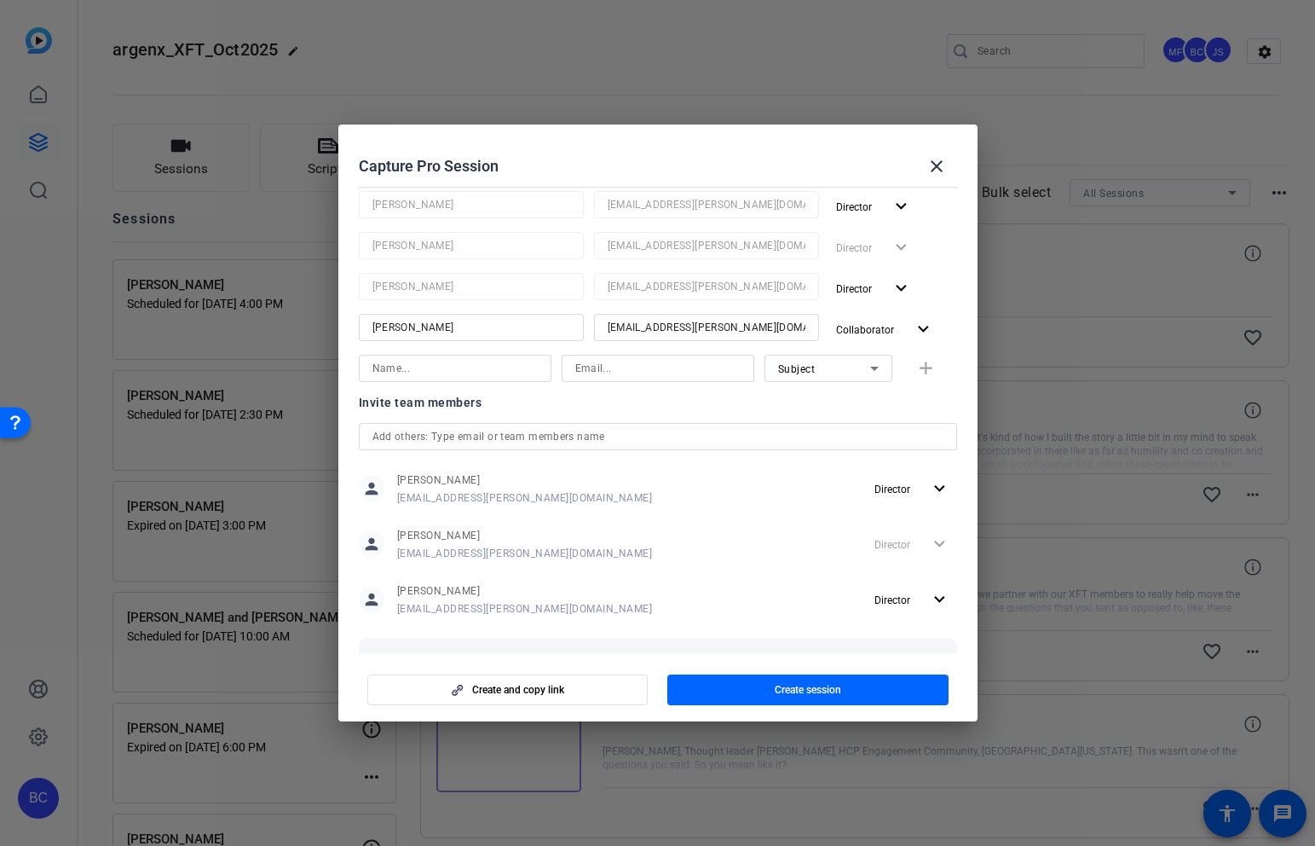
scroll to position [266, 0]
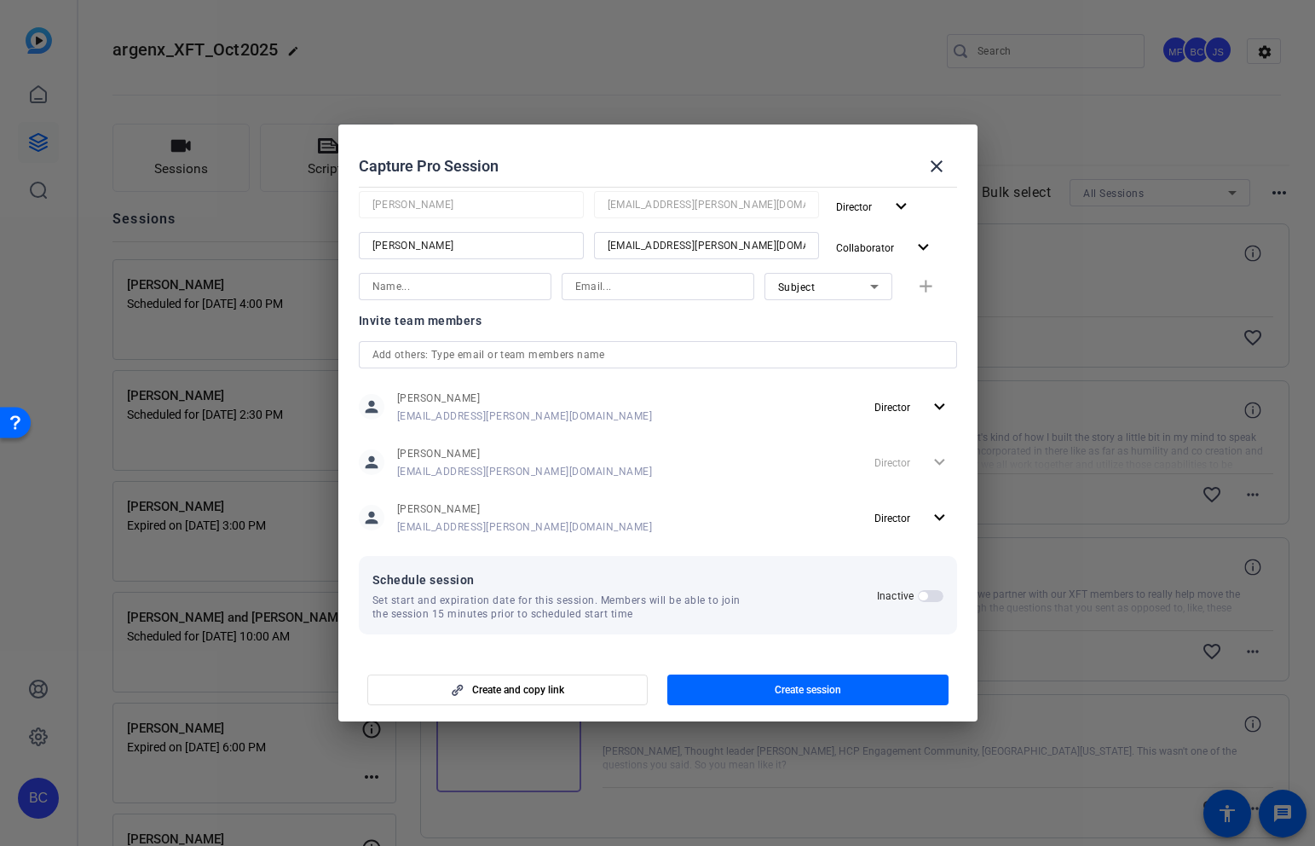
click at [922, 597] on span "button" at bounding box center [923, 596] width 9 height 9
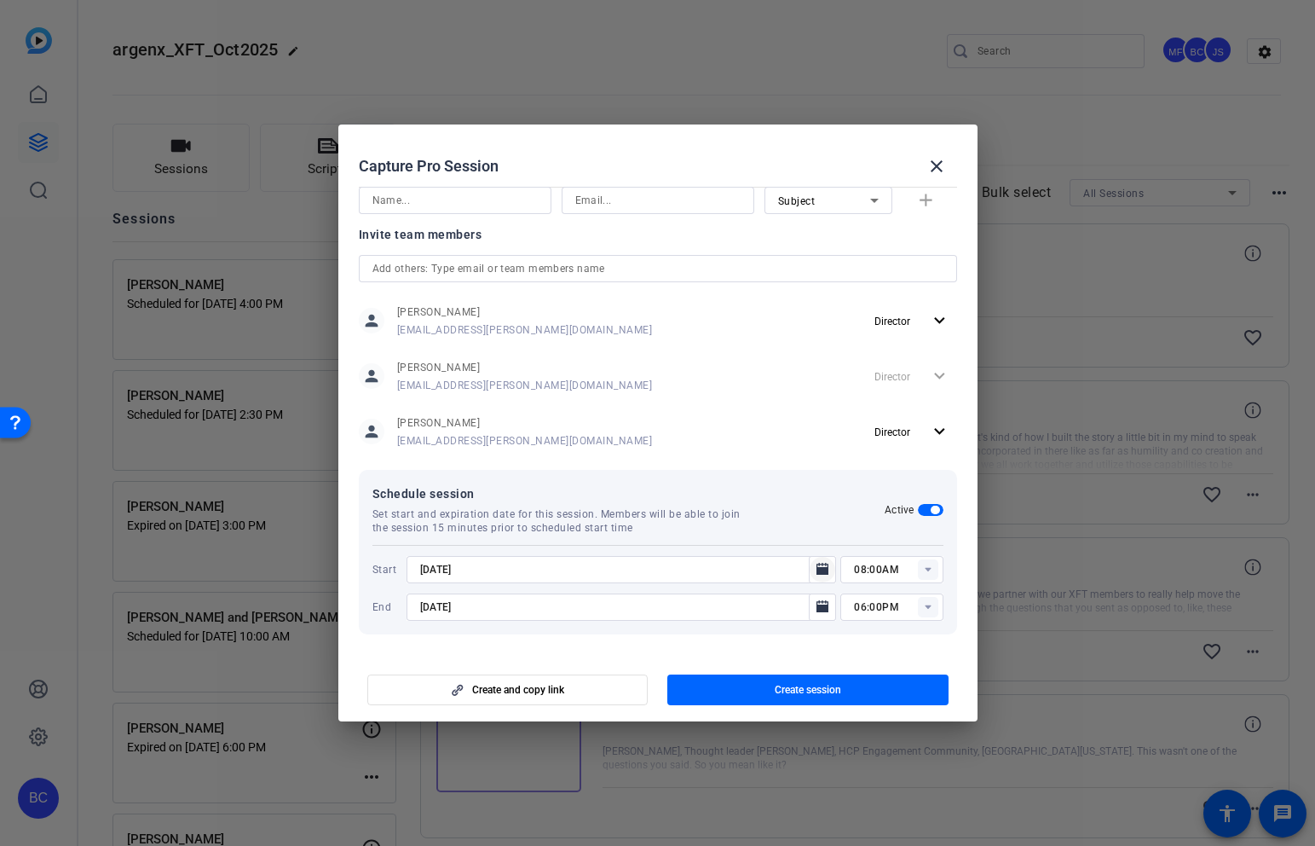
click at [816, 574] on icon "Open calendar" at bounding box center [823, 569] width 14 height 20
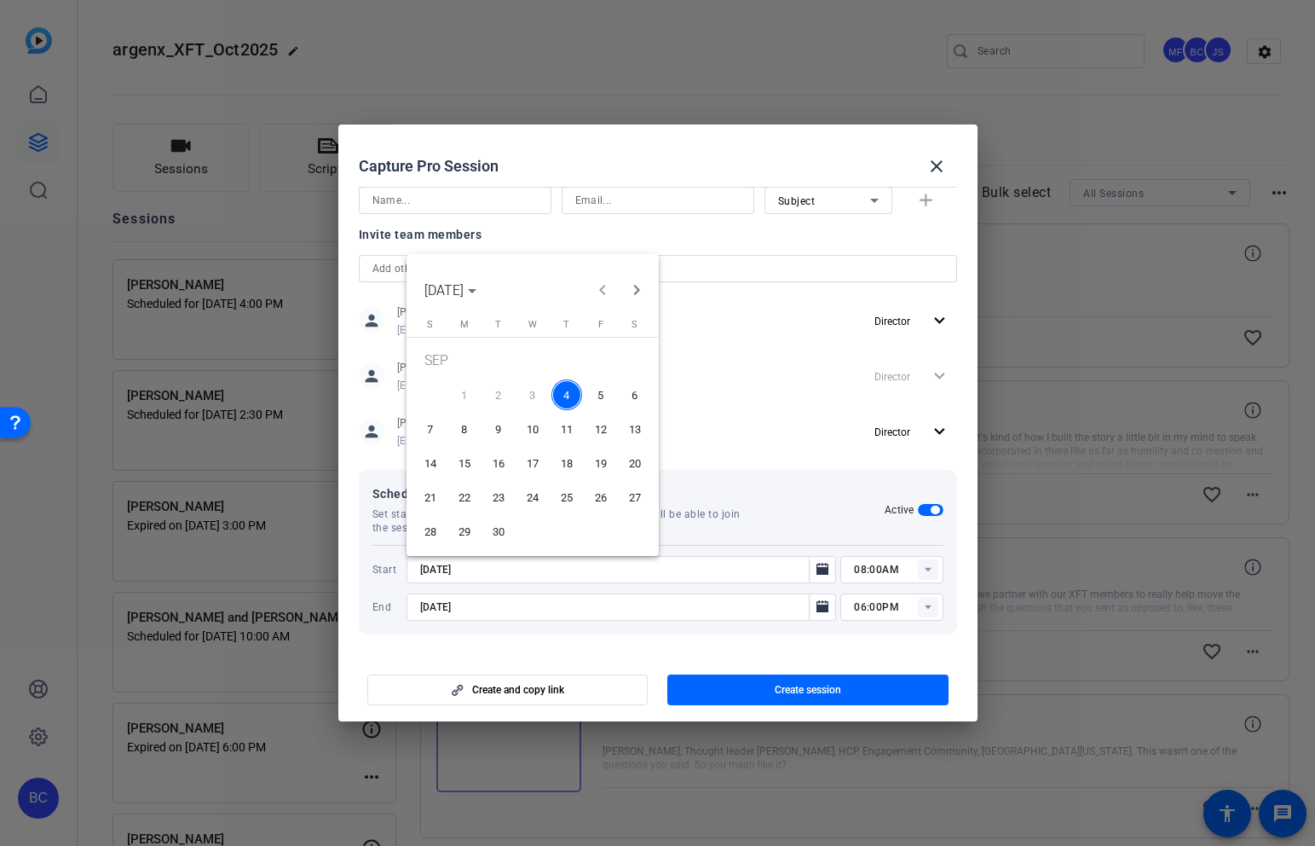
click at [459, 431] on span "8" at bounding box center [464, 428] width 31 height 31
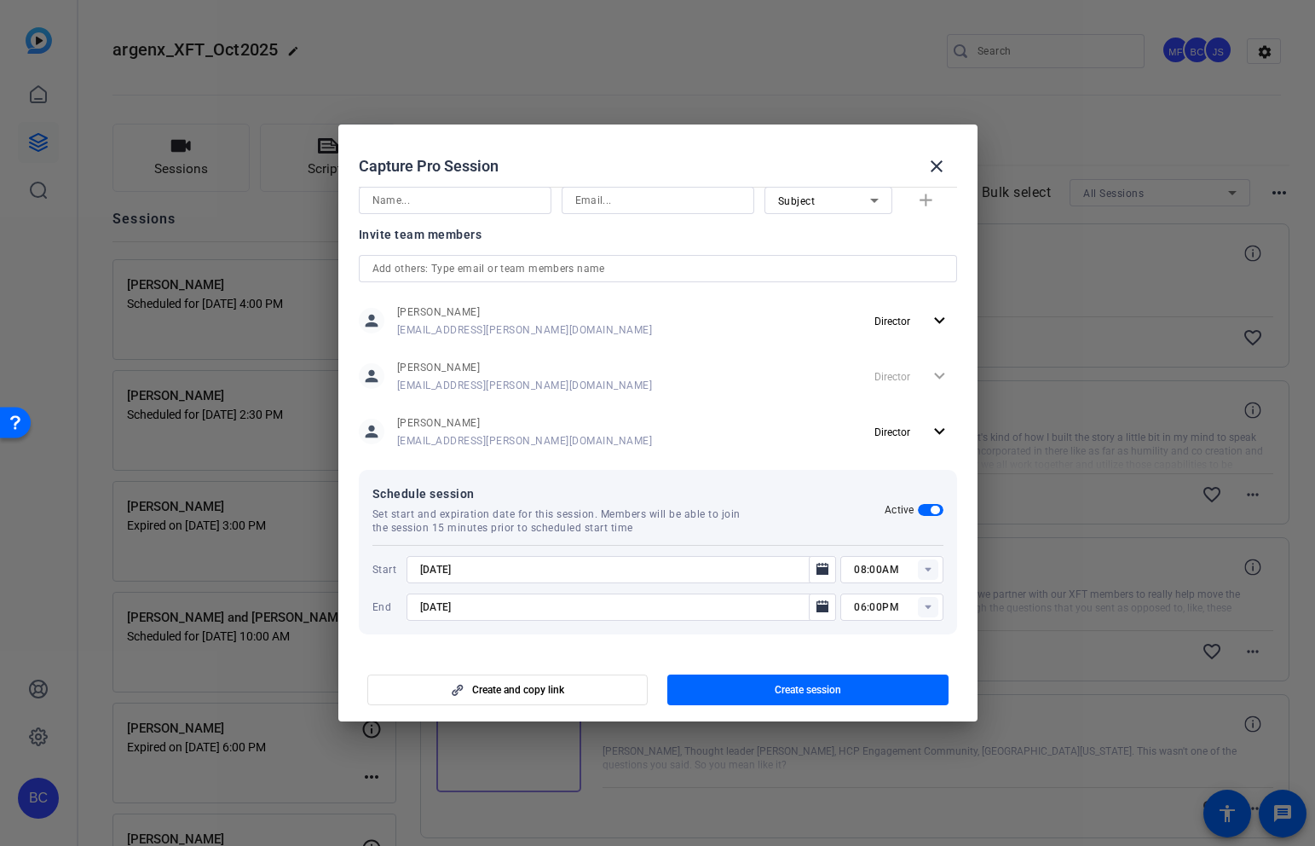
type input "[DATE]"
click at [827, 609] on icon "Open calendar" at bounding box center [823, 606] width 12 height 12
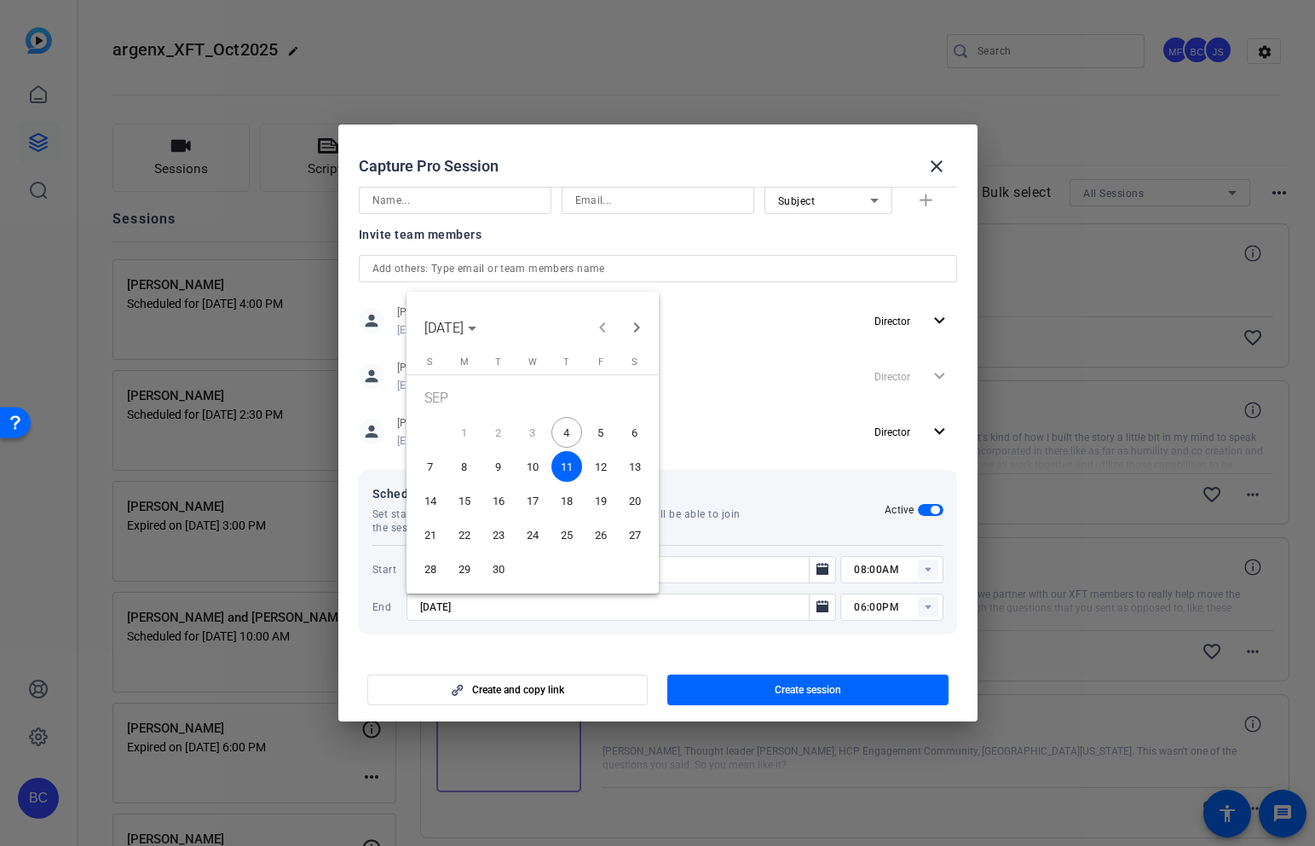
click at [461, 463] on span "8" at bounding box center [464, 466] width 31 height 31
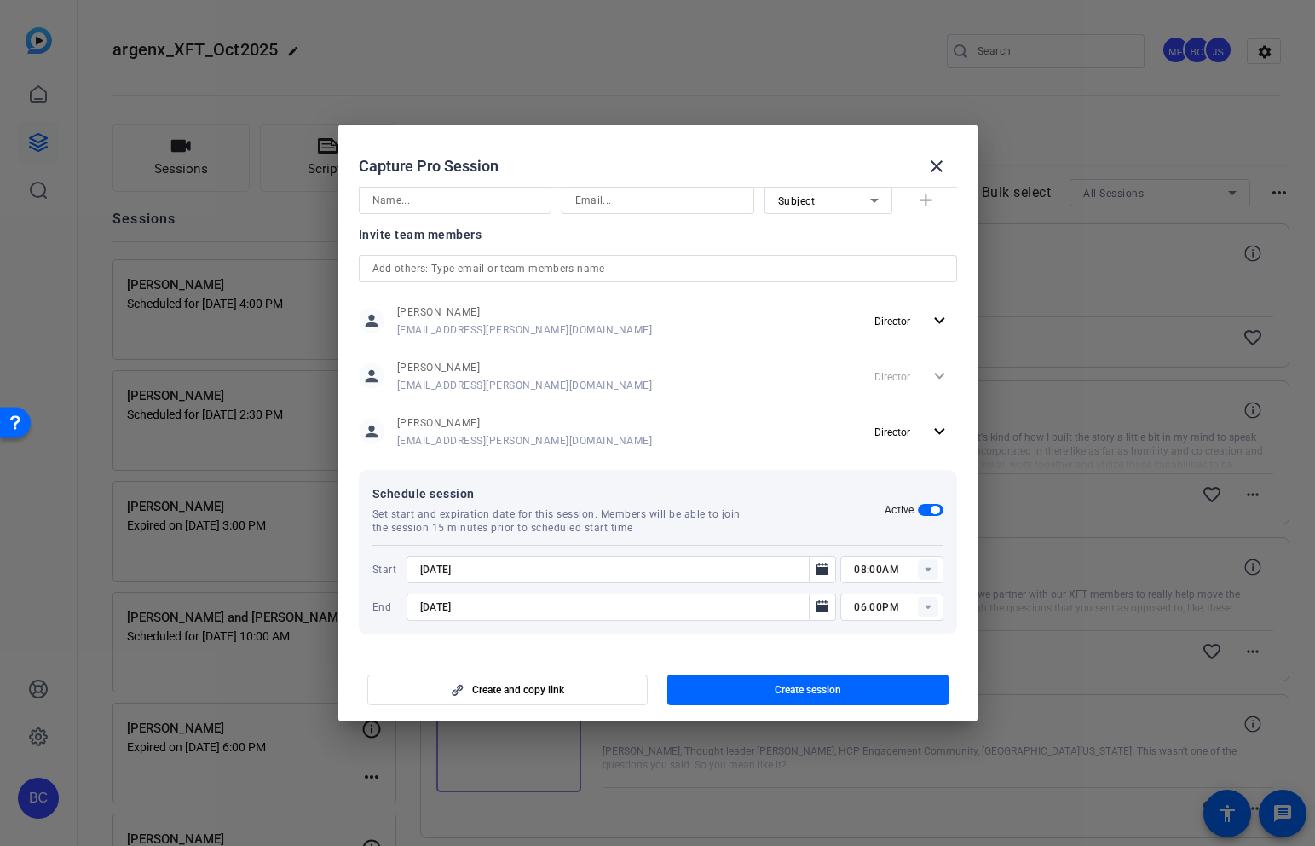
type input "[DATE]"
click at [924, 563] on rect at bounding box center [928, 569] width 20 height 20
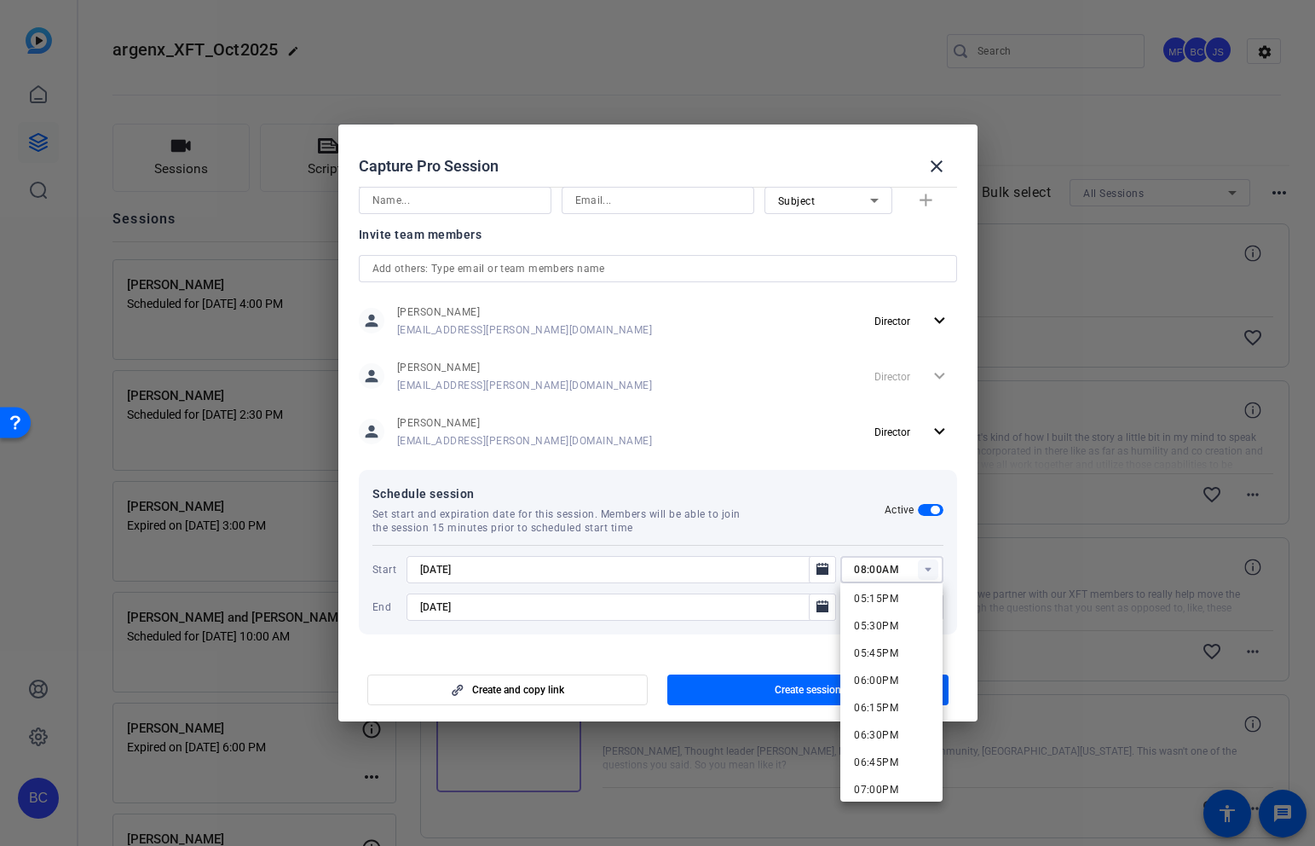
scroll to position [1866, 0]
click at [877, 646] on span "05:30PM" at bounding box center [876, 647] width 44 height 12
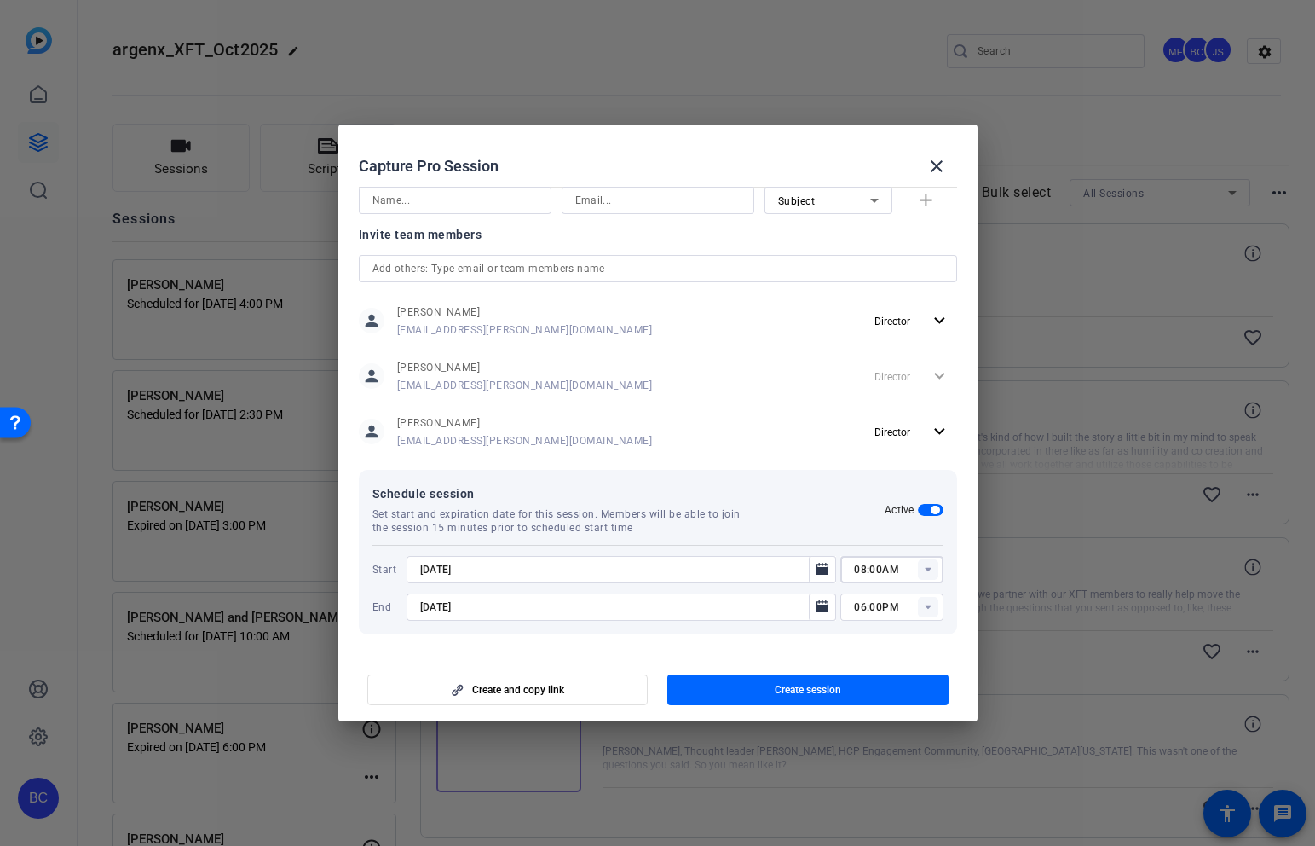
type input "05:30PM"
click at [928, 606] on icon at bounding box center [928, 607] width 6 height 4
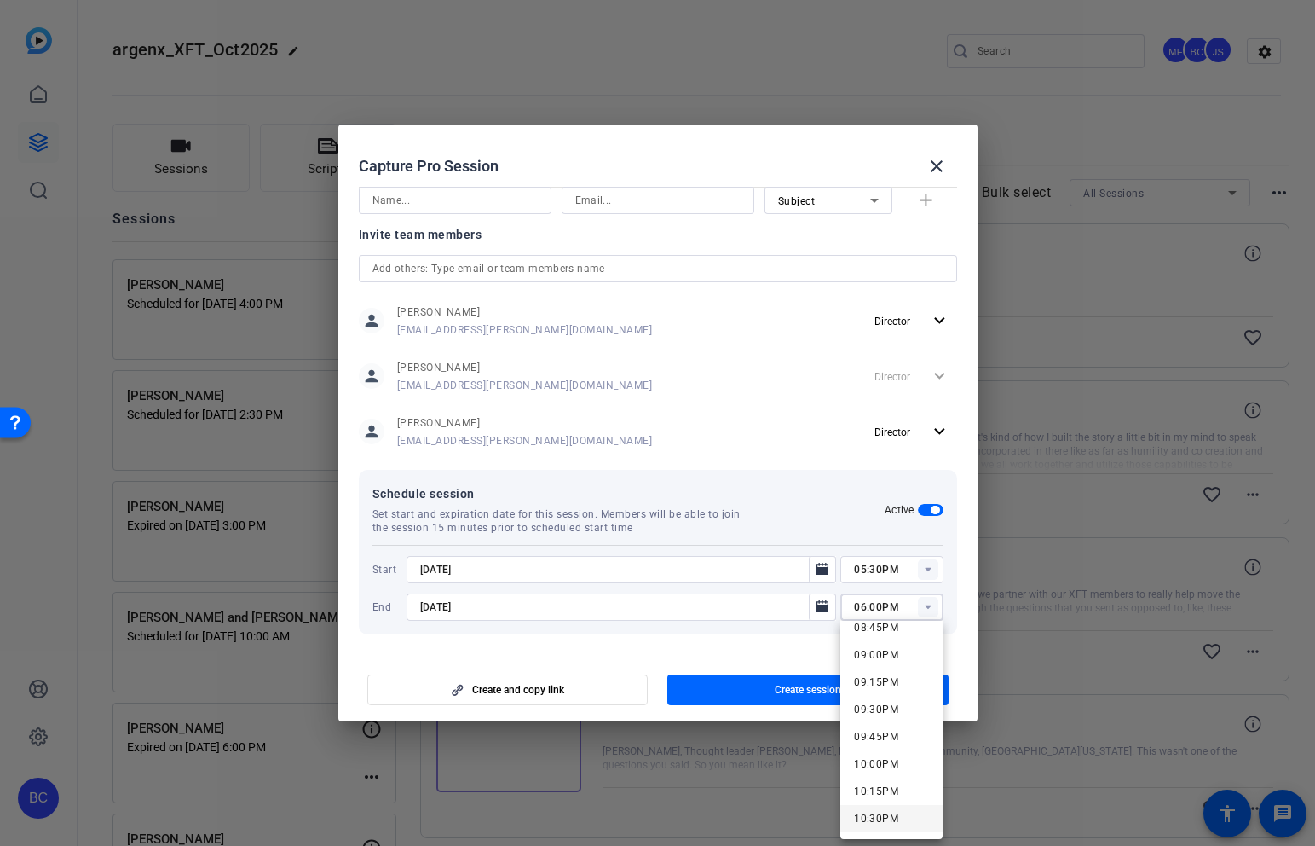
scroll to position [2250, 0]
click at [880, 682] on span "09:00PM" at bounding box center [876, 683] width 44 height 12
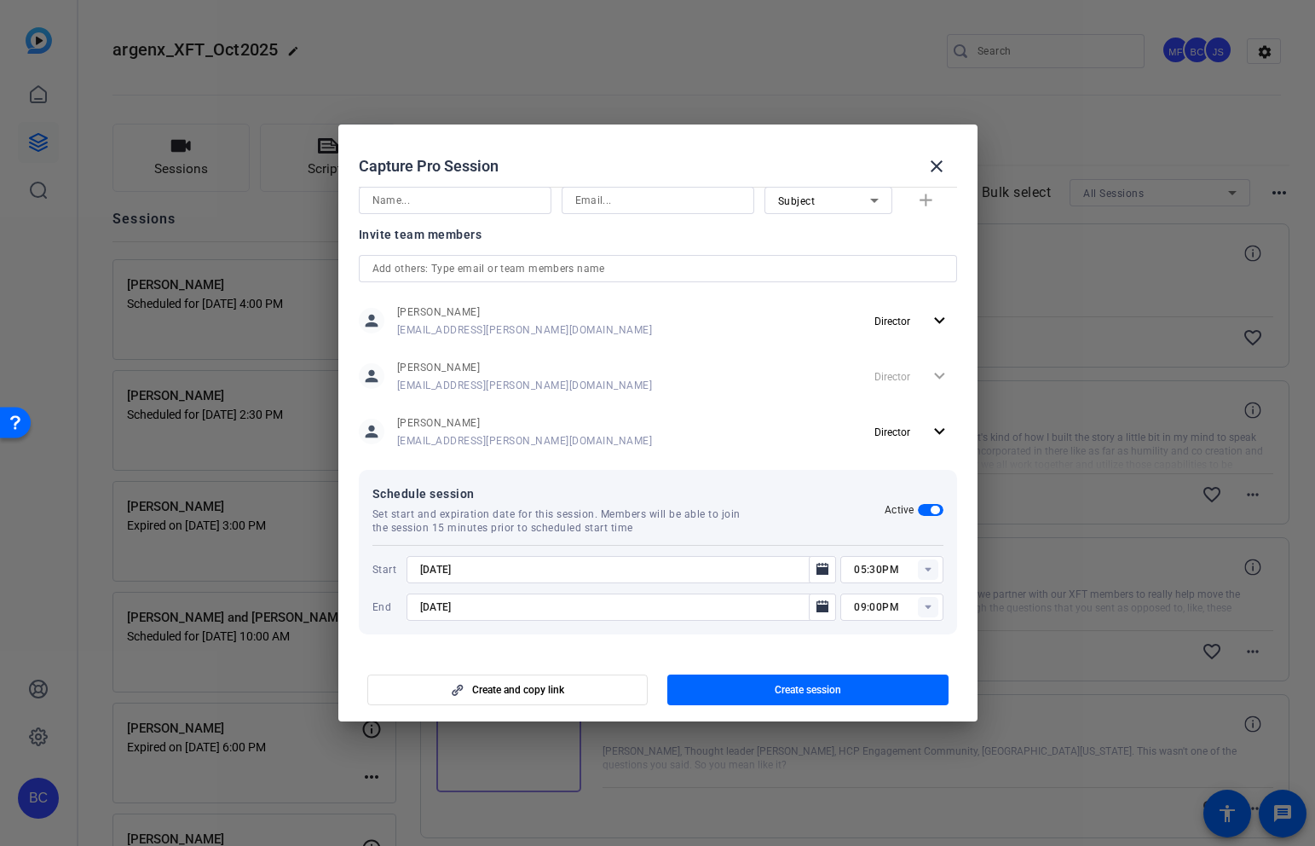
click at [928, 609] on rect at bounding box center [928, 607] width 20 height 20
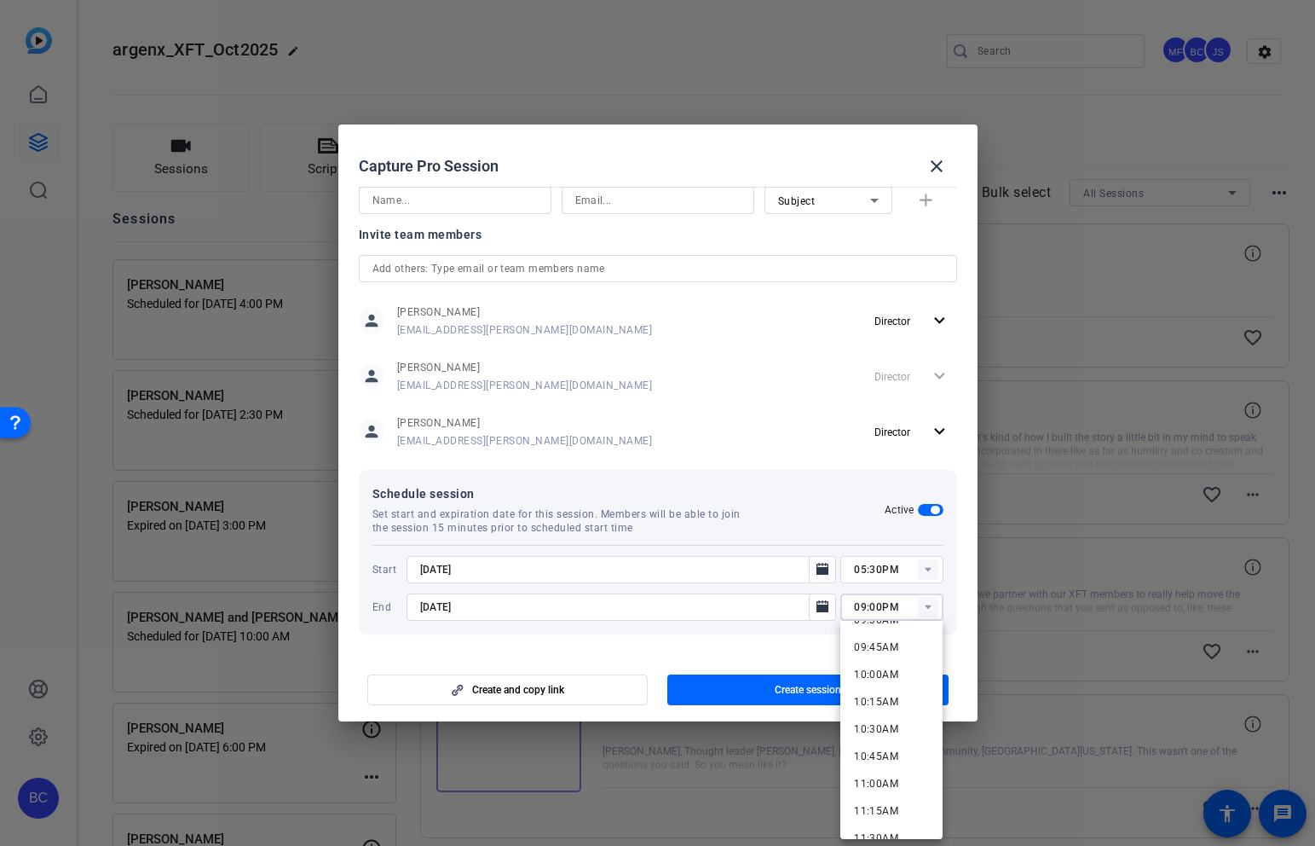
scroll to position [1065, 0]
click at [864, 604] on input "09:00PM" at bounding box center [898, 607] width 89 height 20
click at [873, 607] on input "08:00PM" at bounding box center [898, 607] width 89 height 20
type input "08:30PM"
click at [898, 535] on div "Schedule session Set start and expiration date for this session. Members will b…" at bounding box center [658, 552] width 598 height 165
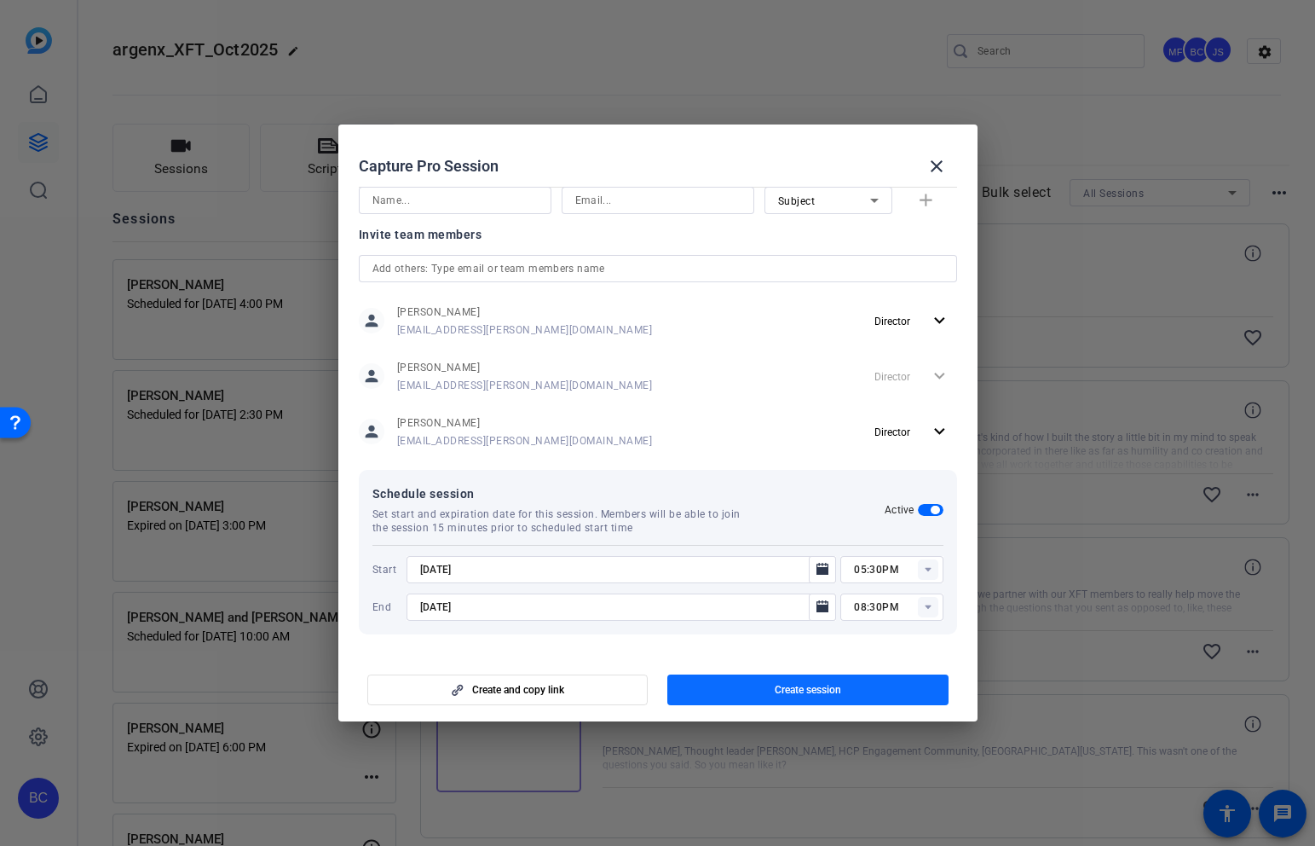
click at [852, 687] on span "button" at bounding box center [807, 689] width 281 height 41
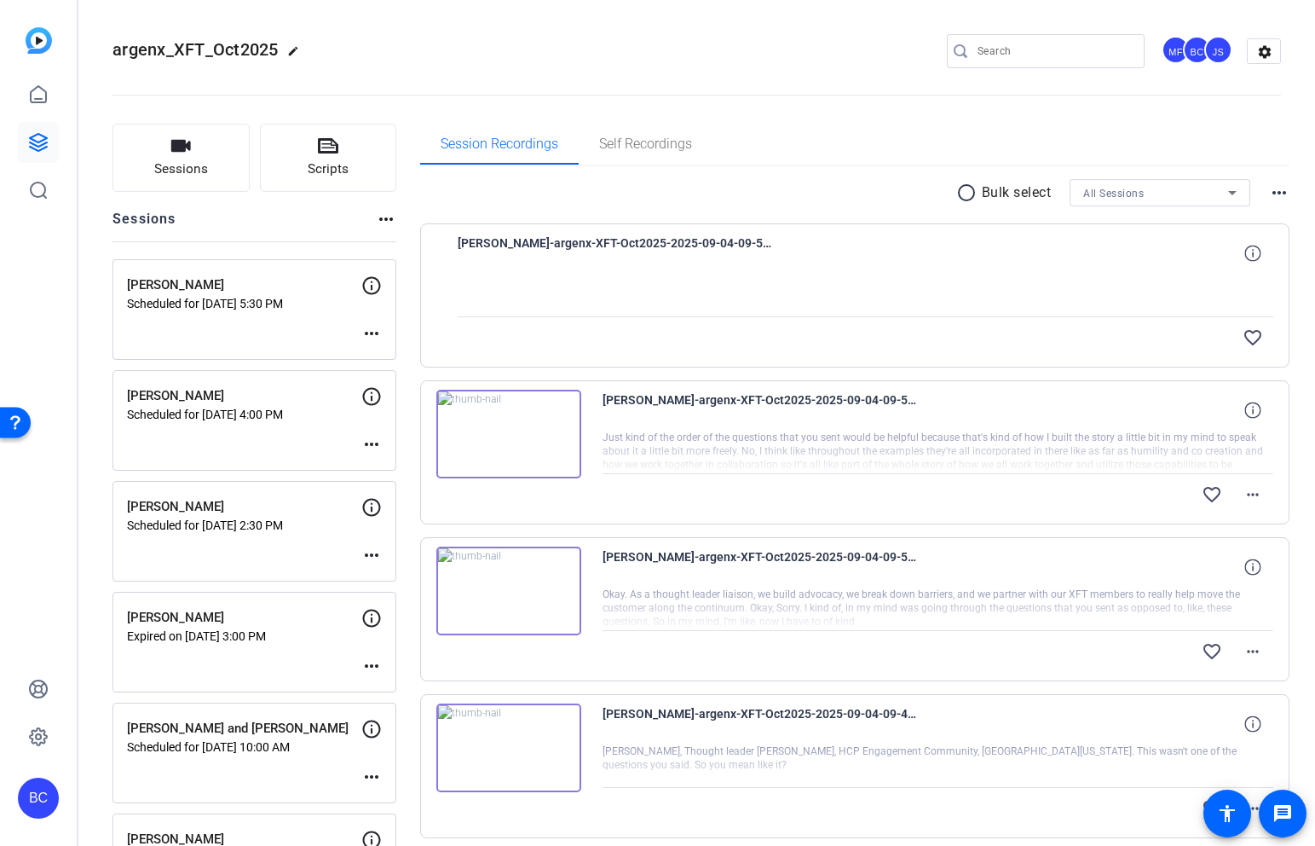
click at [373, 326] on mat-icon "more_horiz" at bounding box center [371, 333] width 20 height 20
click at [418, 357] on span "Edit Session" at bounding box center [414, 359] width 78 height 20
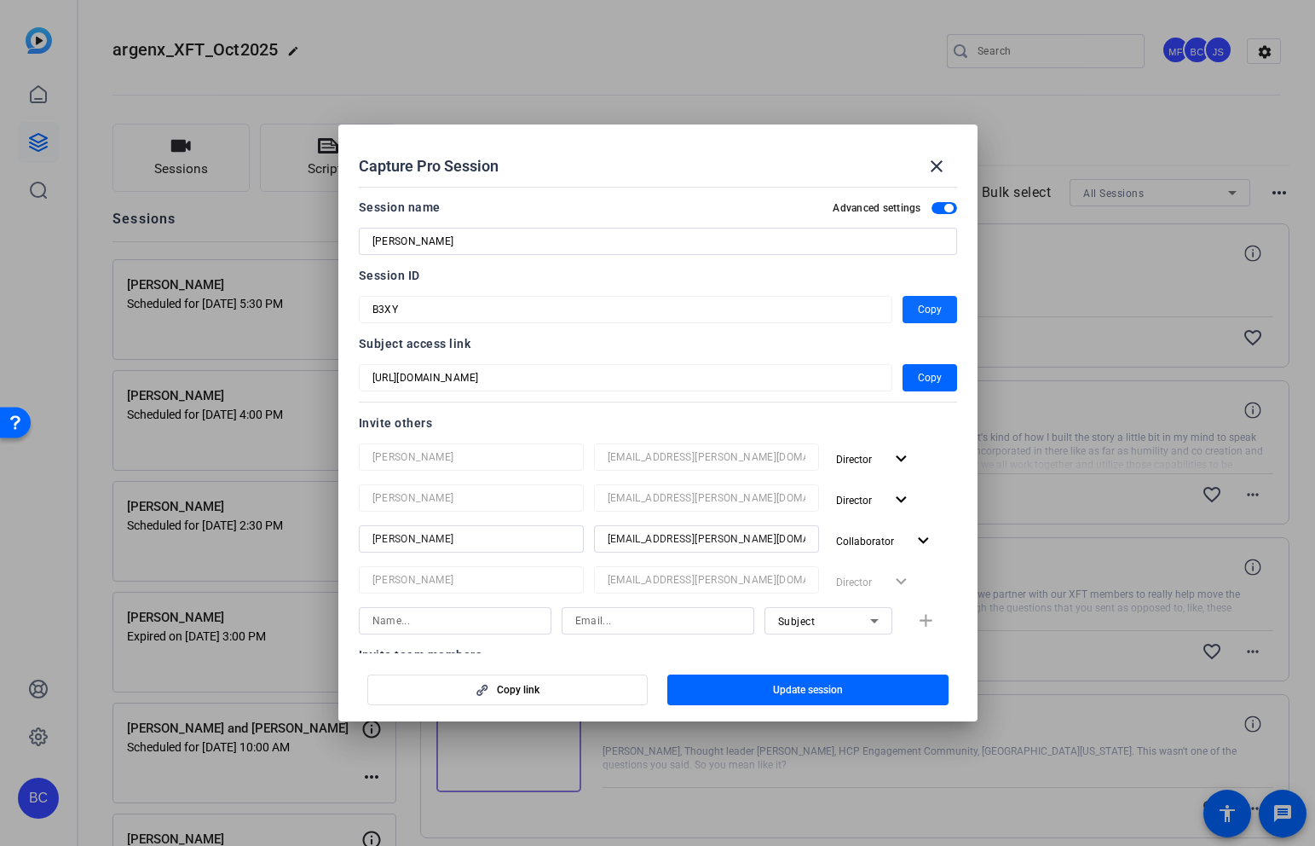
click at [941, 307] on span "button" at bounding box center [930, 309] width 55 height 41
click at [933, 156] on mat-icon "close" at bounding box center [937, 166] width 20 height 20
